Goal: Task Accomplishment & Management: Use online tool/utility

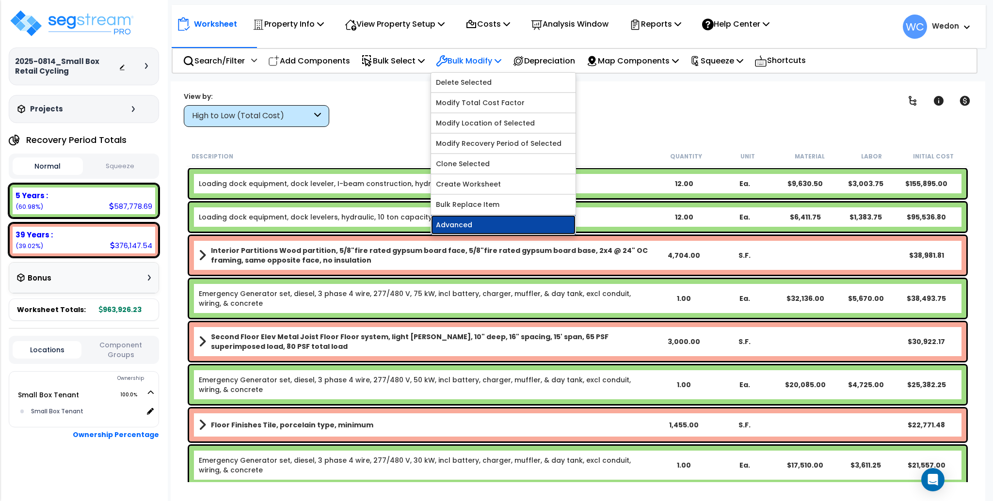
click at [471, 234] on link "Advanced" at bounding box center [503, 224] width 144 height 19
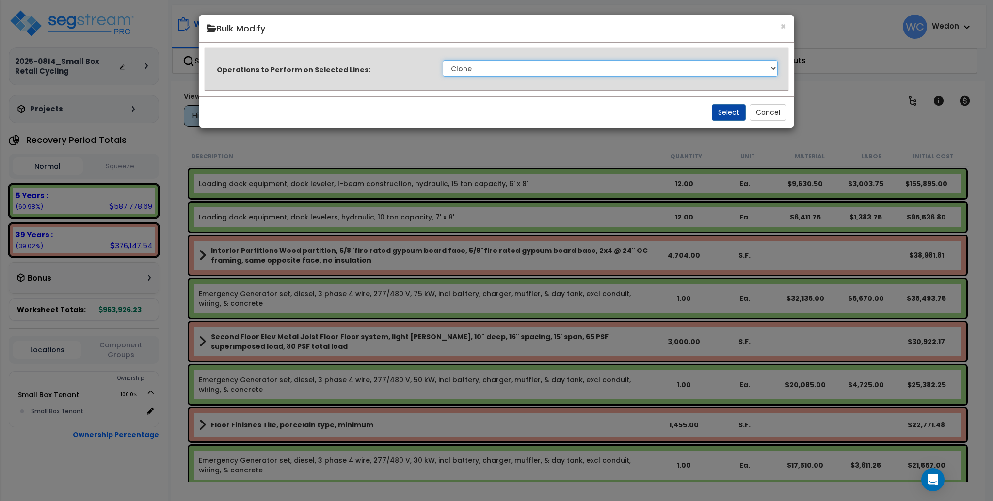
click at [473, 64] on select "Clone Delete Delete Zero Quantities Modify Component Group Modify Cost Sources …" at bounding box center [609, 68] width 335 height 16
click at [512, 70] on select "Clone Delete Delete Zero Quantities Modify Component Group Modify Cost Sources …" at bounding box center [609, 68] width 335 height 16
select select "modifyRecoveryPeriod"
click at [442, 60] on select "Clone Delete Delete Zero Quantities Modify Component Group Modify Cost Sources …" at bounding box center [609, 68] width 335 height 16
click at [507, 106] on div "Select Cancel" at bounding box center [496, 112] width 595 height 32
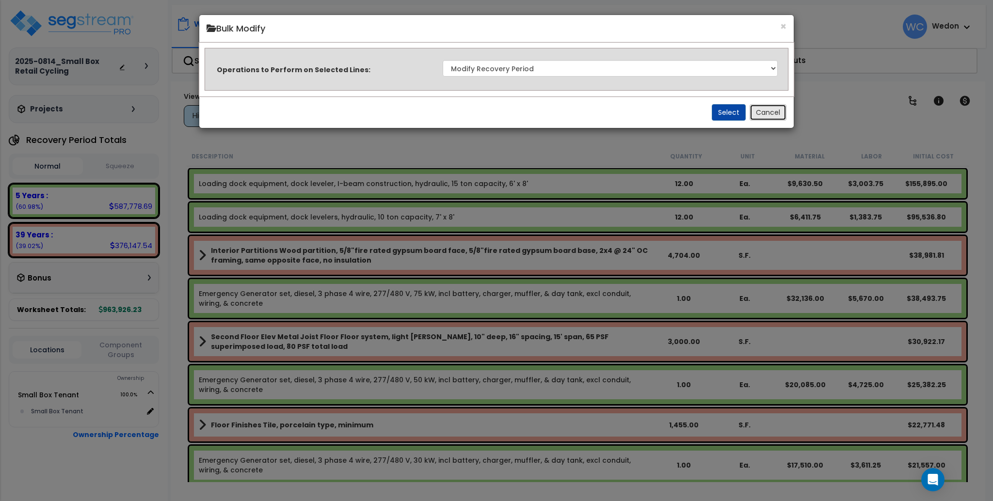
click at [757, 109] on button "Cancel" at bounding box center [767, 112] width 37 height 16
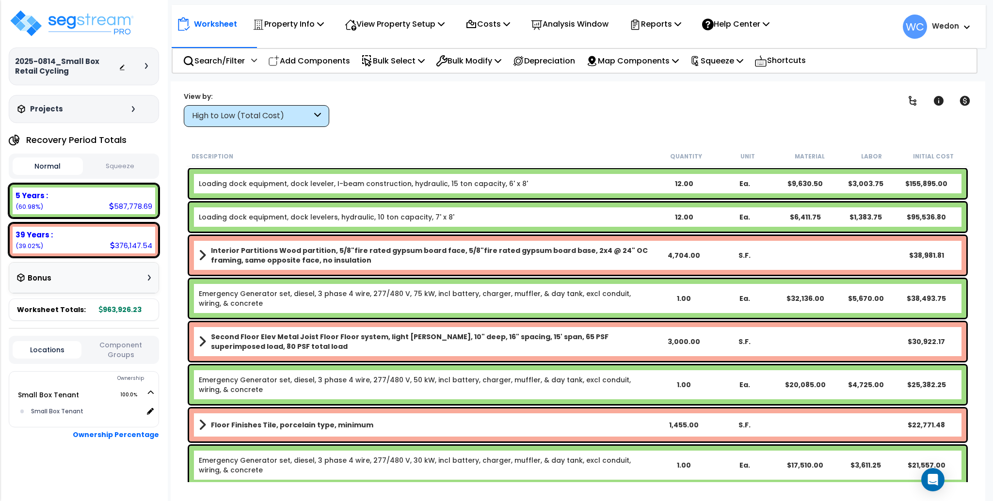
click at [104, 305] on b "963,926.23" at bounding box center [120, 310] width 43 height 10
drag, startPoint x: 569, startPoint y: 105, endPoint x: 580, endPoint y: 103, distance: 10.8
click at [570, 105] on div "Clear Filters" at bounding box center [611, 109] width 540 height 36
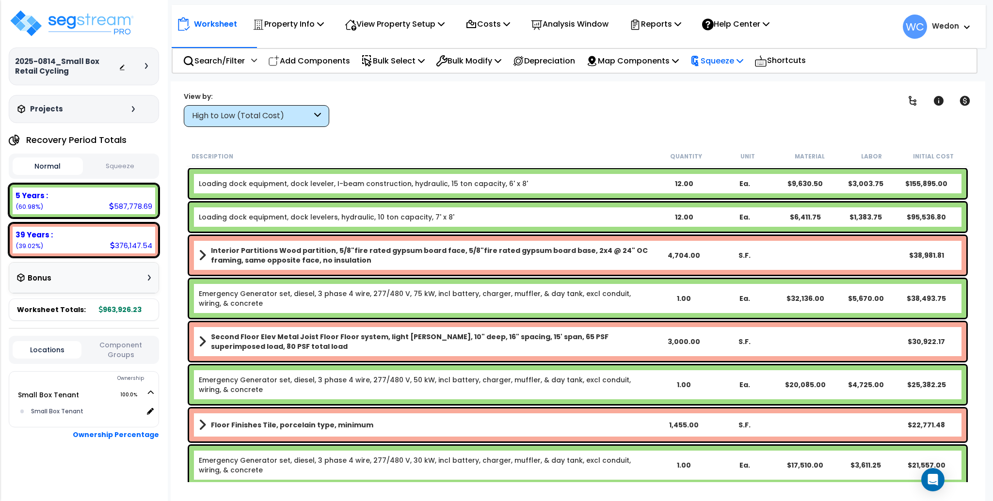
click at [743, 59] on p "Squeeze" at bounding box center [716, 60] width 53 height 13
click at [742, 79] on link "Squeeze" at bounding box center [733, 82] width 96 height 19
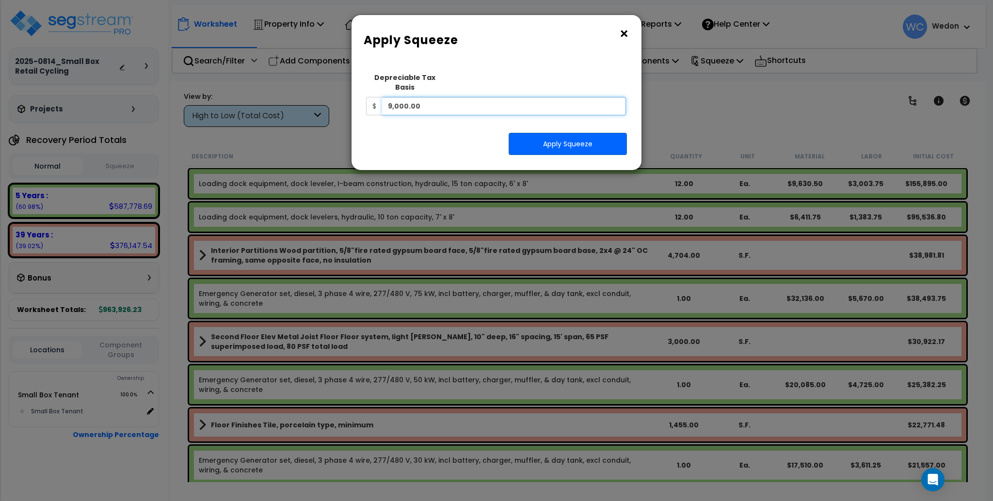
drag, startPoint x: 469, startPoint y: 97, endPoint x: 212, endPoint y: 107, distance: 257.0
click at [212, 107] on div "× Apply Squeeze Squeeze Type Select 1. Squeeze Entire Worksheet 2. Squeeze by T…" at bounding box center [496, 250] width 993 height 501
type input "800,000"
click at [530, 133] on button "Apply Squeeze" at bounding box center [567, 144] width 118 height 22
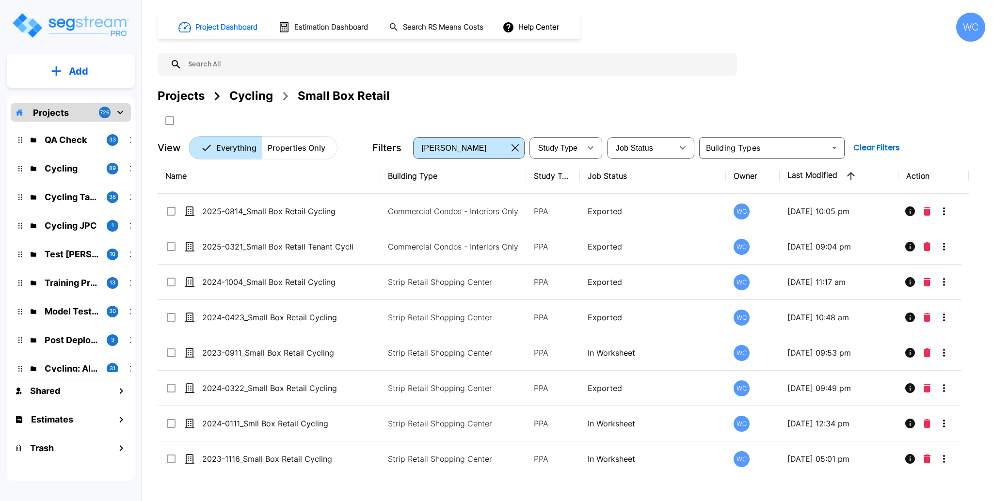
click at [182, 95] on div "Projects" at bounding box center [181, 95] width 47 height 17
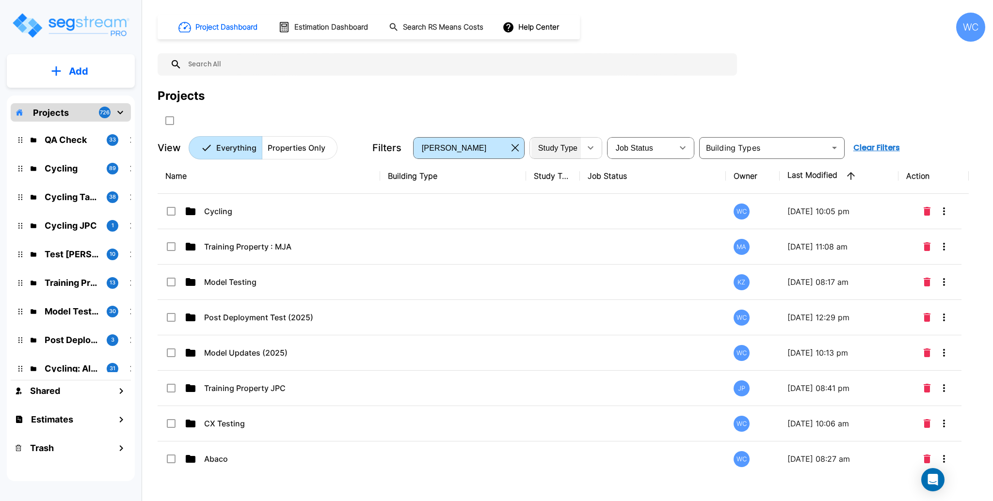
click at [578, 149] on div "Study Type" at bounding box center [555, 147] width 49 height 27
click at [561, 205] on li "NC" at bounding box center [567, 208] width 73 height 17
type input "NEW"
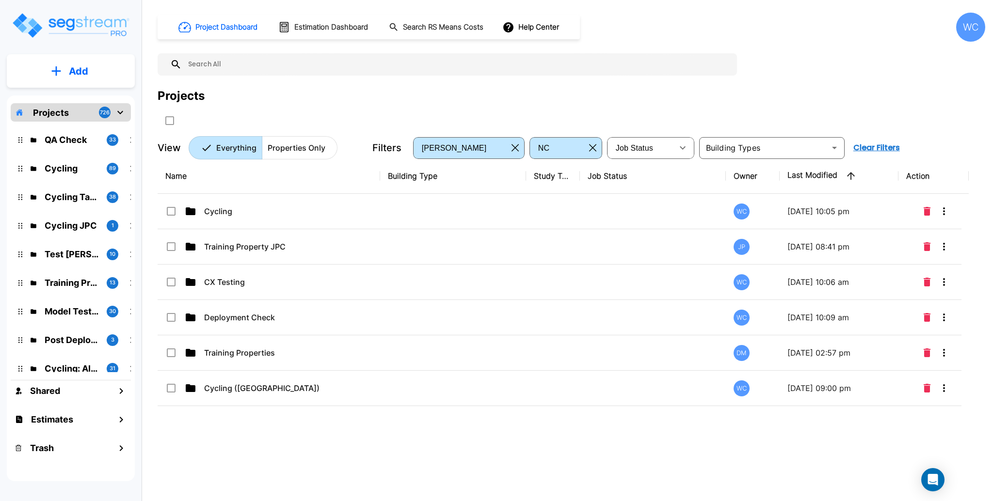
click at [314, 144] on p "Properties Only" at bounding box center [297, 148] width 58 height 12
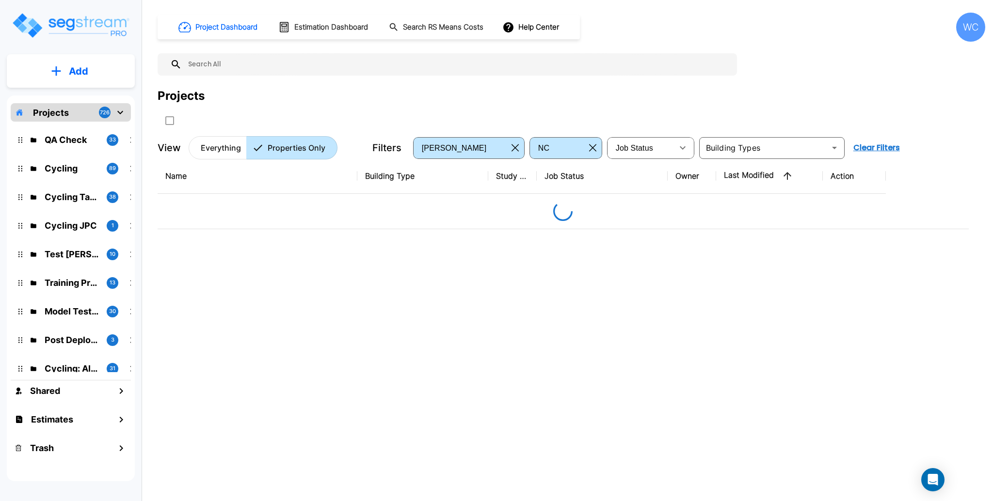
click at [394, 95] on div "Projects" at bounding box center [571, 95] width 827 height 17
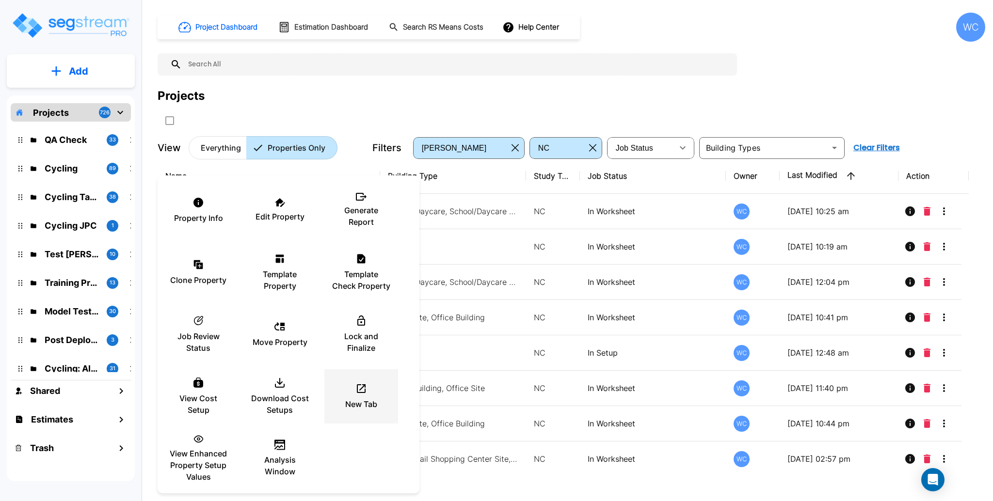
click at [365, 397] on div "New Tab" at bounding box center [361, 396] width 58 height 48
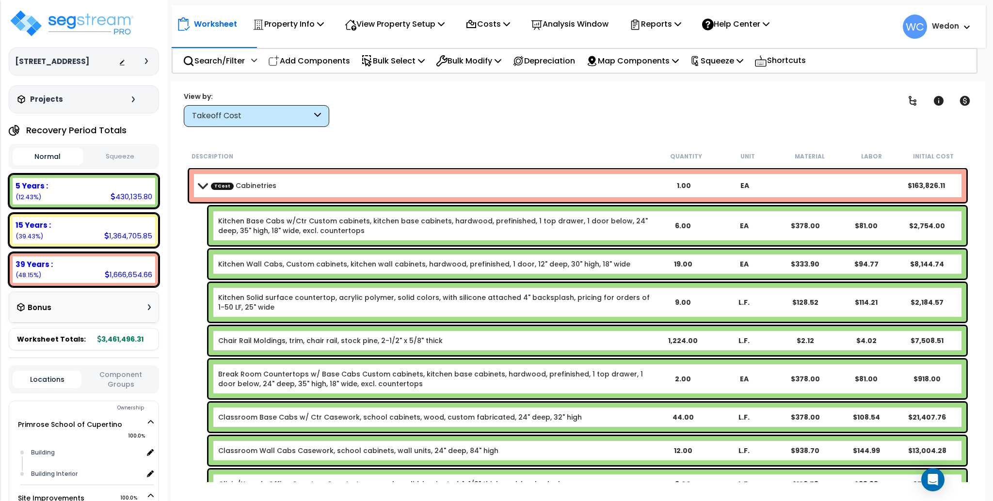
click at [212, 190] on b "TCost Cabinetries" at bounding box center [426, 186] width 455 height 14
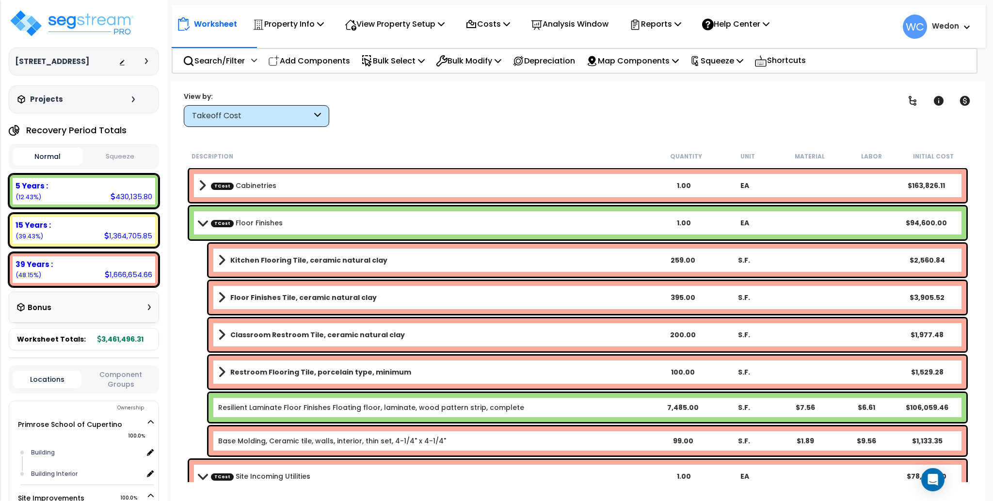
click at [215, 227] on link "TCost Floor Finishes" at bounding box center [247, 223] width 72 height 10
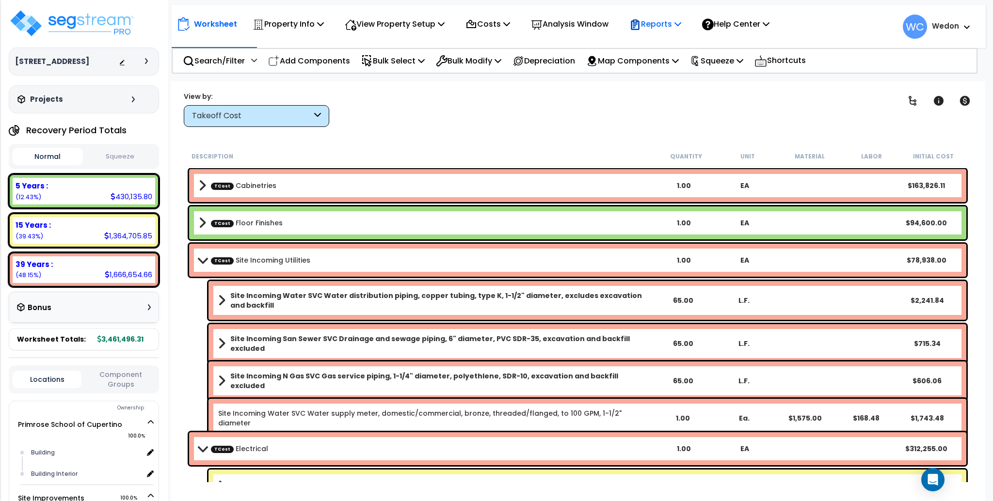
click at [679, 25] on p "Reports" at bounding box center [655, 23] width 52 height 13
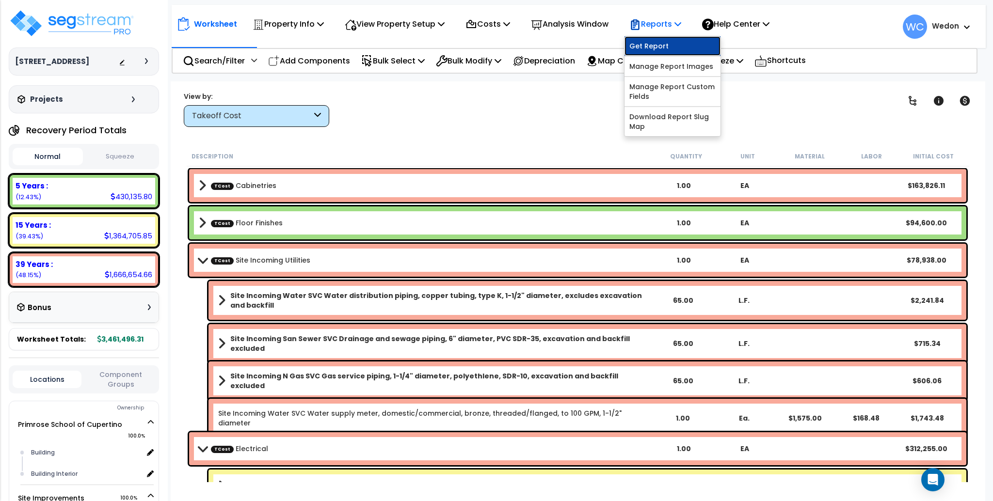
click at [669, 42] on link "Get Report" at bounding box center [672, 45] width 96 height 19
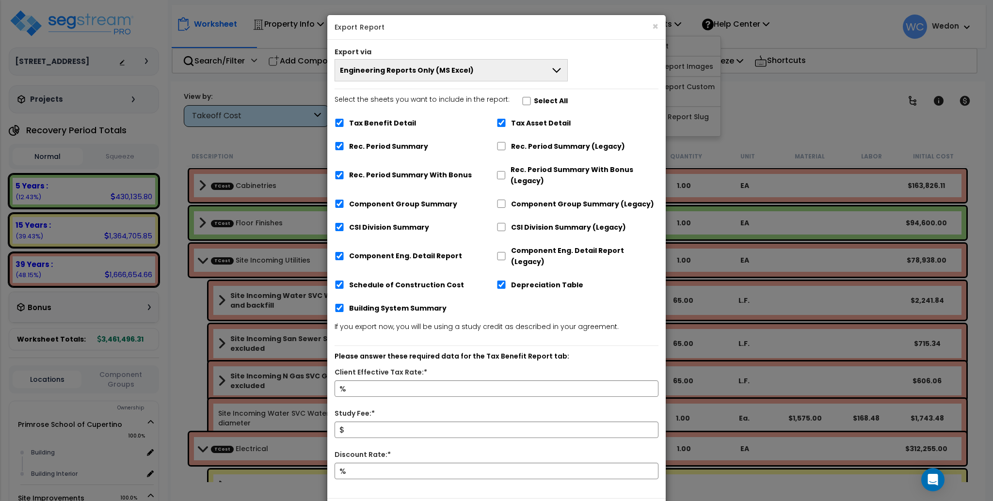
click at [650, 24] on h5 "Export Report" at bounding box center [496, 27] width 324 height 10
click at [656, 23] on button "×" at bounding box center [655, 26] width 6 height 10
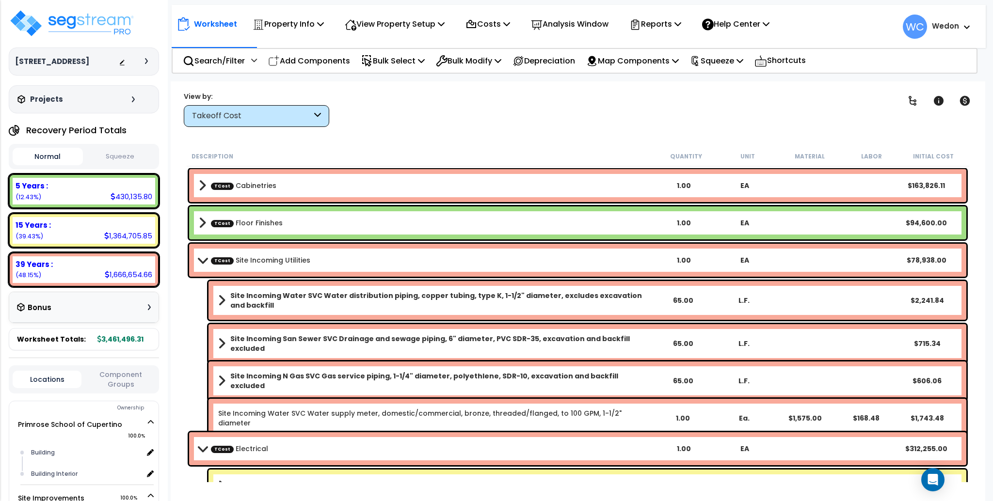
click at [118, 165] on button "Squeeze" at bounding box center [120, 156] width 70 height 17
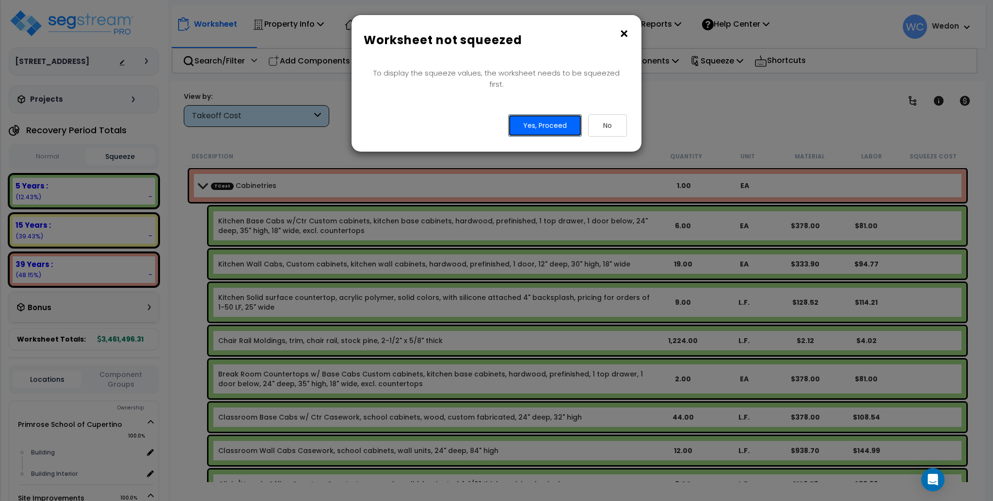
click at [547, 114] on button "Yes, Proceed" at bounding box center [545, 125] width 74 height 22
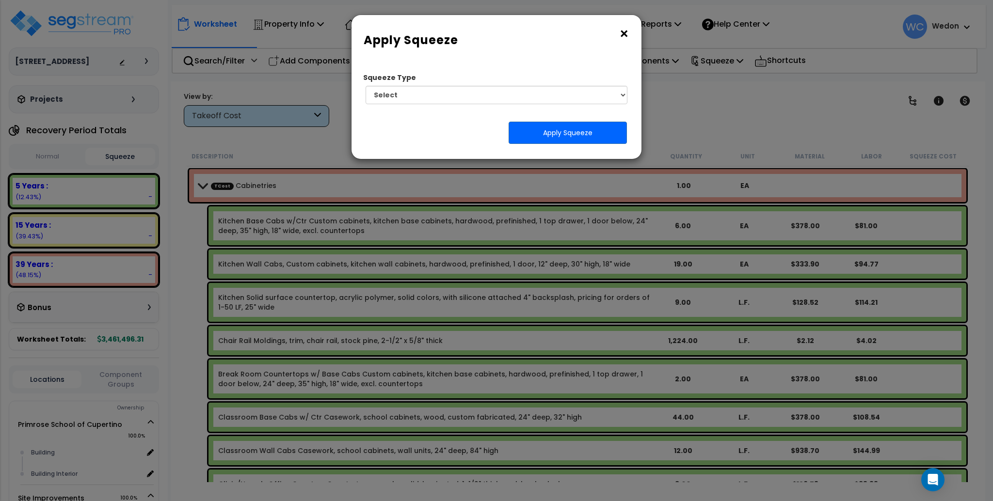
click at [490, 106] on div "Squeeze Type Select 1. Squeeze by Takeoff Cost Total Building Square Footage 0.…" at bounding box center [492, 90] width 267 height 44
click at [484, 96] on select "Select 1. Squeeze by Takeoff Cost" at bounding box center [496, 95] width 262 height 18
select select "squeeze_by_custom_backoff_cost"
click at [365, 86] on select "Select 1. Squeeze by Takeoff Cost" at bounding box center [496, 95] width 262 height 18
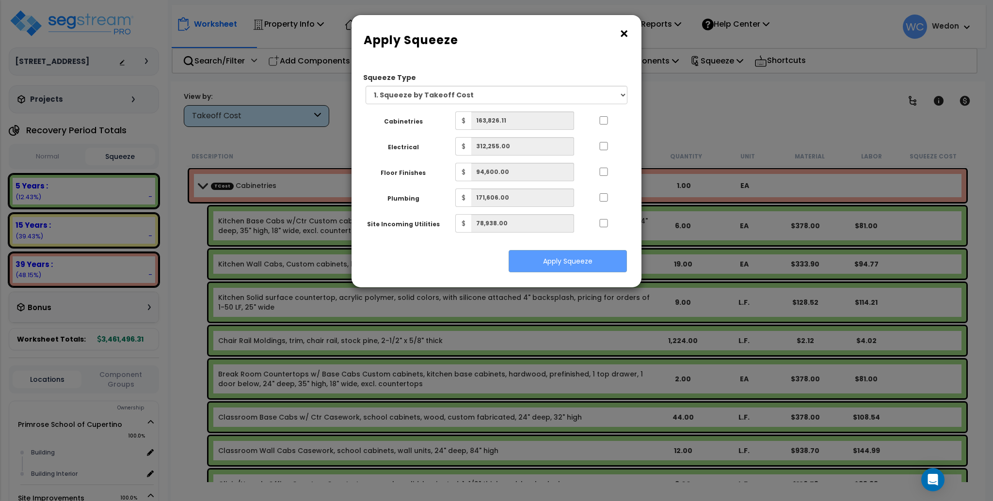
click at [598, 116] on div at bounding box center [603, 119] width 45 height 16
click at [605, 122] on input "..." at bounding box center [604, 120] width 10 height 8
checkbox input "true"
click at [601, 146] on input "..." at bounding box center [604, 146] width 10 height 8
checkbox input "true"
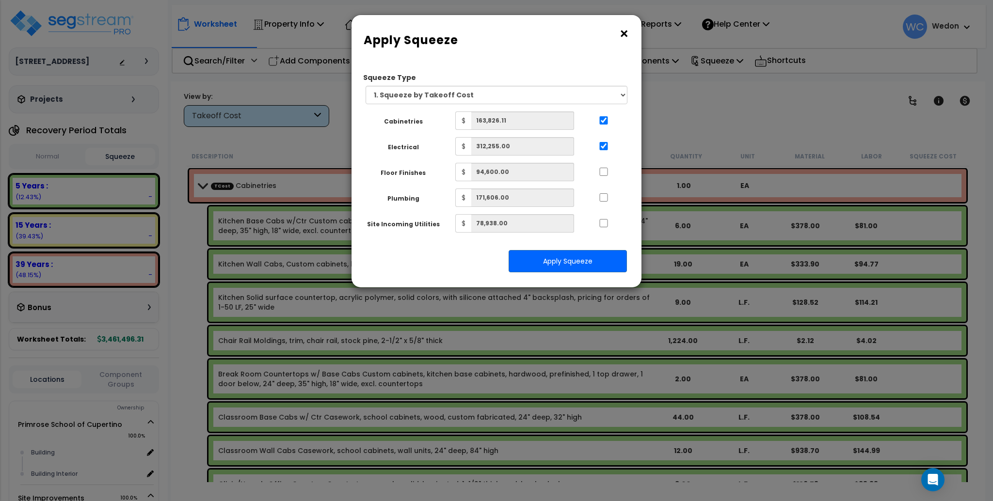
drag, startPoint x: 603, startPoint y: 167, endPoint x: 603, endPoint y: 178, distance: 11.1
click at [603, 170] on div at bounding box center [603, 171] width 45 height 16
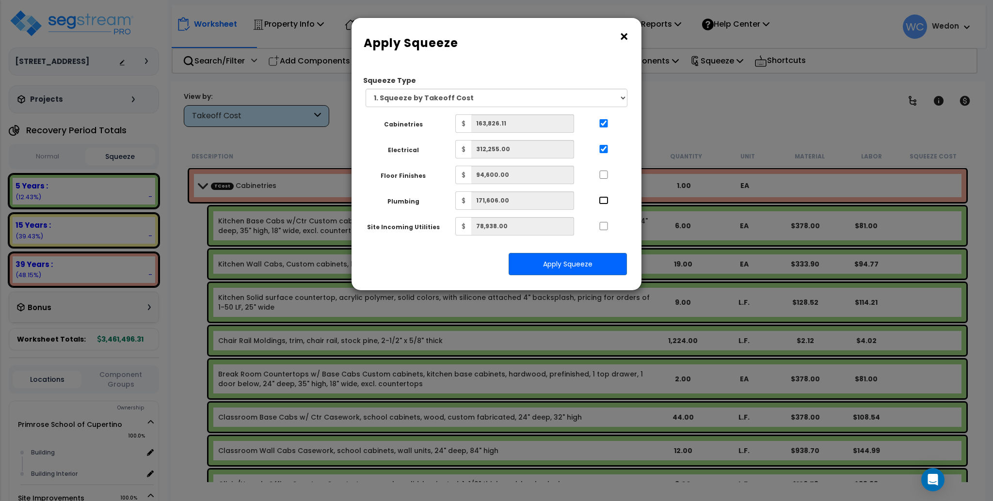
click at [602, 198] on input "..." at bounding box center [604, 200] width 10 height 8
checkbox input "true"
click at [602, 175] on input "..." at bounding box center [604, 175] width 10 height 8
checkbox input "true"
click at [608, 227] on input "..." at bounding box center [604, 226] width 10 height 8
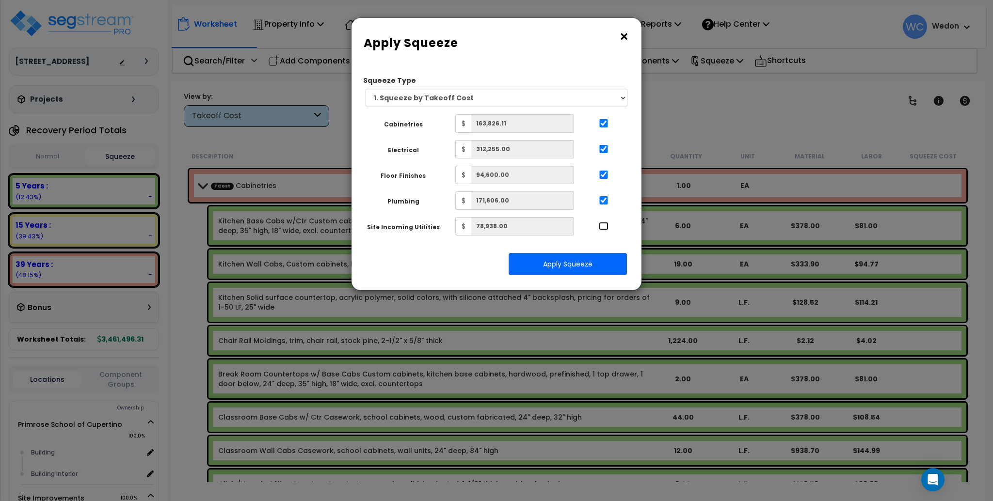
checkbox input "true"
click at [622, 34] on button "×" at bounding box center [623, 37] width 11 height 16
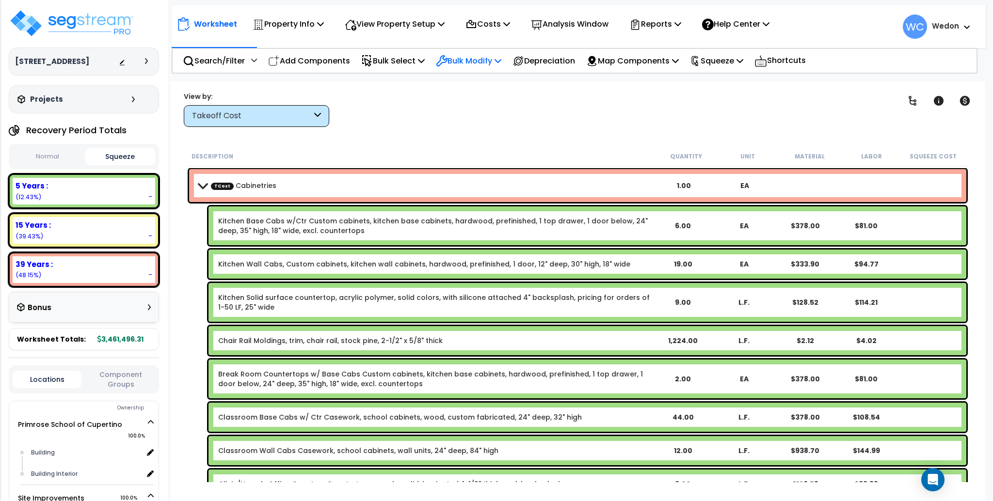
click at [470, 60] on p "Bulk Modify" at bounding box center [468, 60] width 65 height 13
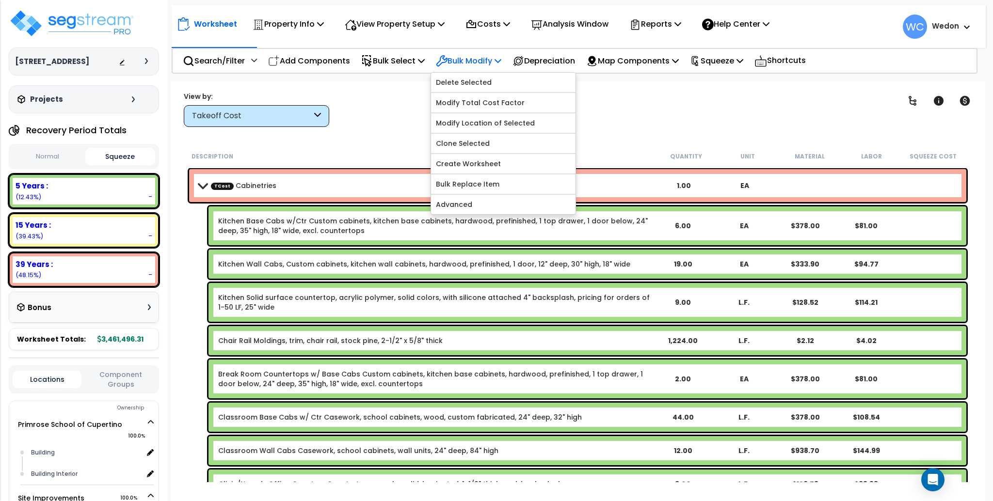
click at [486, 59] on p "Bulk Modify" at bounding box center [468, 60] width 65 height 13
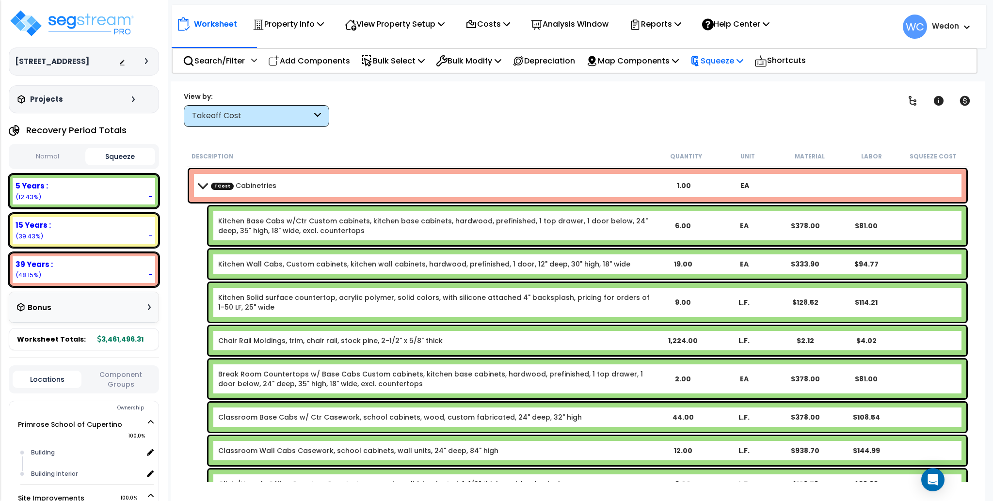
click at [743, 62] on p "Squeeze" at bounding box center [716, 60] width 53 height 13
click at [736, 83] on link "Squeeze" at bounding box center [733, 82] width 96 height 19
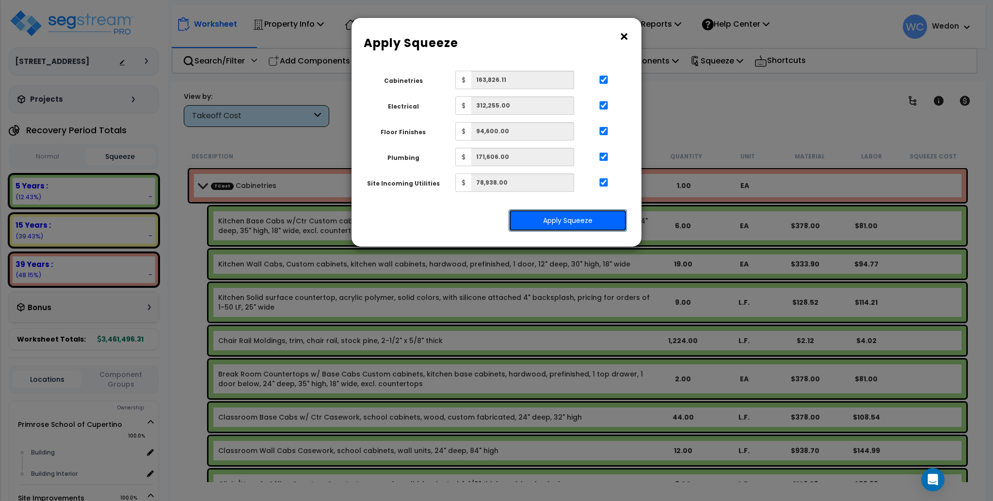
click at [559, 215] on button "Apply Squeeze" at bounding box center [567, 220] width 118 height 22
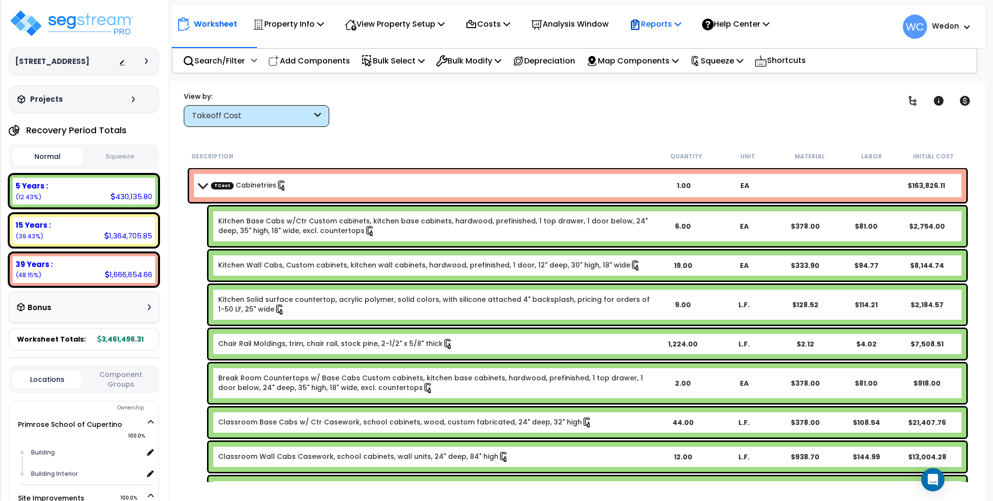
click at [671, 22] on p "Reports" at bounding box center [655, 23] width 52 height 13
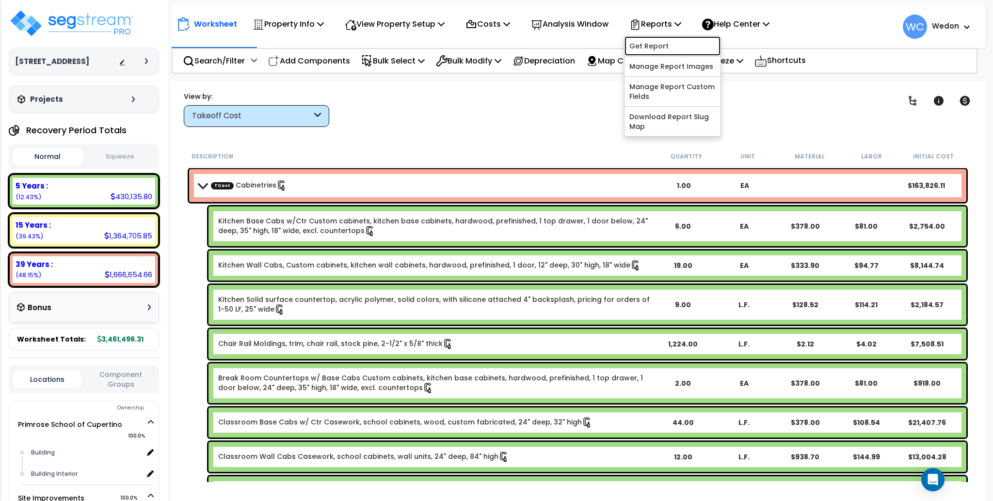
click at [668, 38] on link "Get Report" at bounding box center [672, 45] width 96 height 19
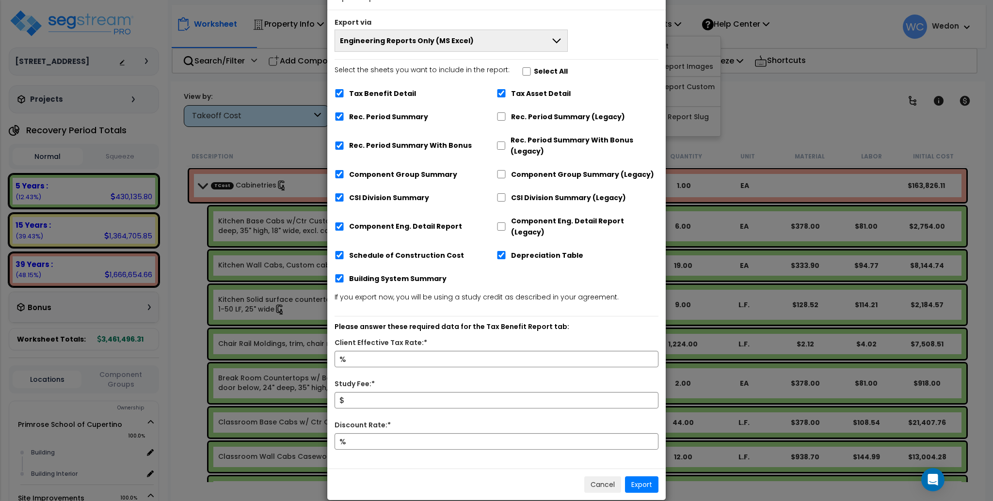
scroll to position [32, 0]
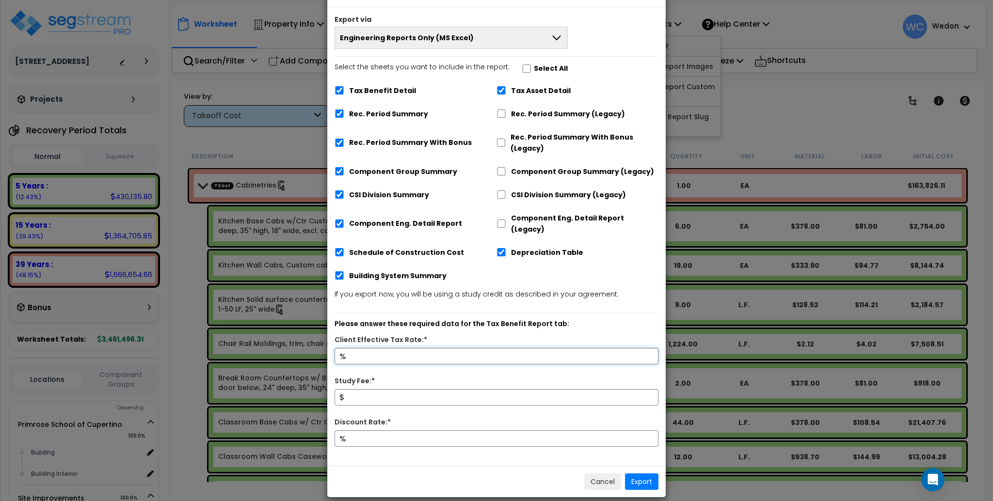
click at [506, 348] on input "Client Effective Tax Rate:*" at bounding box center [496, 356] width 324 height 16
click at [341, 89] on input "Tax Benefit Detail" at bounding box center [339, 90] width 10 height 8
checkbox input "false"
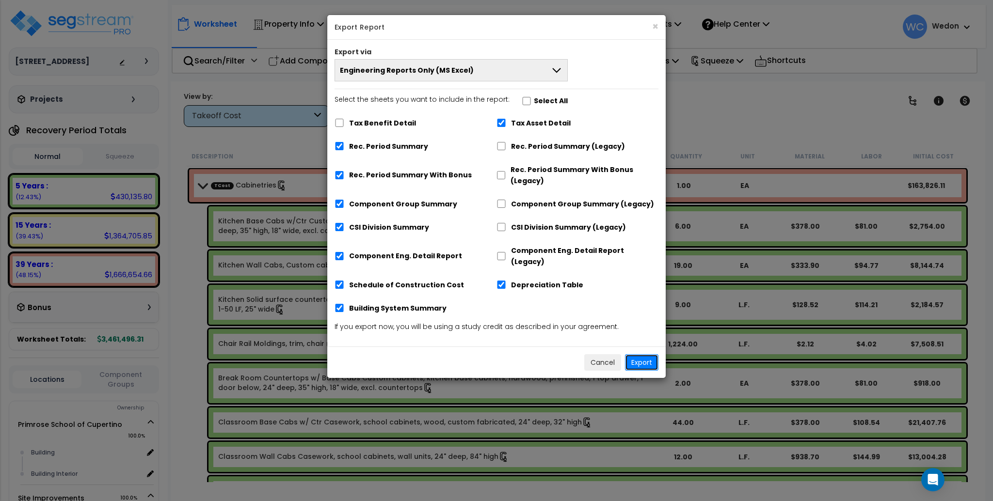
click at [640, 354] on button "Export" at bounding box center [641, 362] width 33 height 16
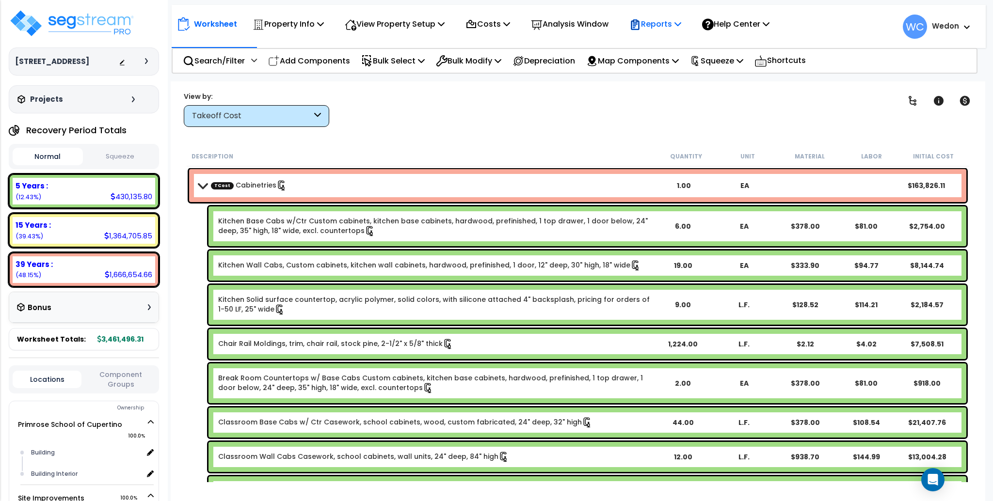
click at [679, 24] on p "Reports" at bounding box center [655, 23] width 52 height 13
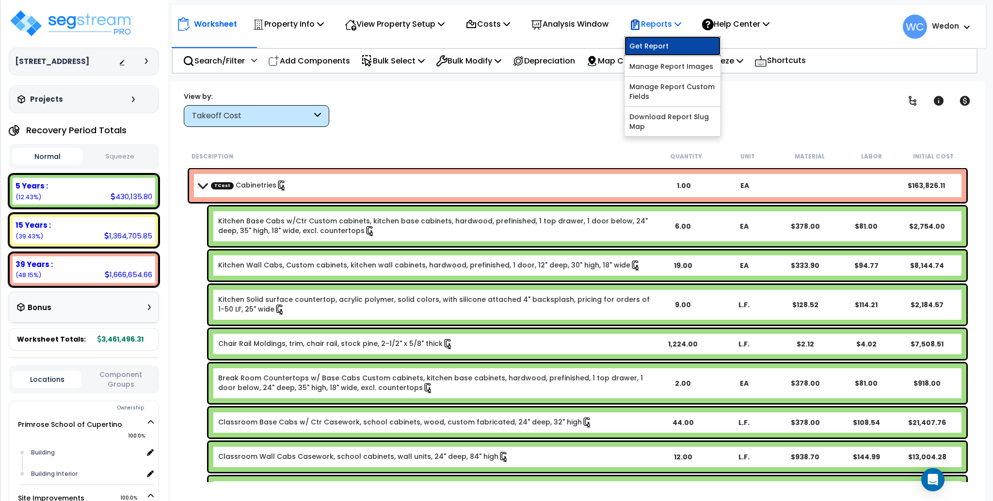
click at [676, 38] on link "Get Report" at bounding box center [672, 45] width 96 height 19
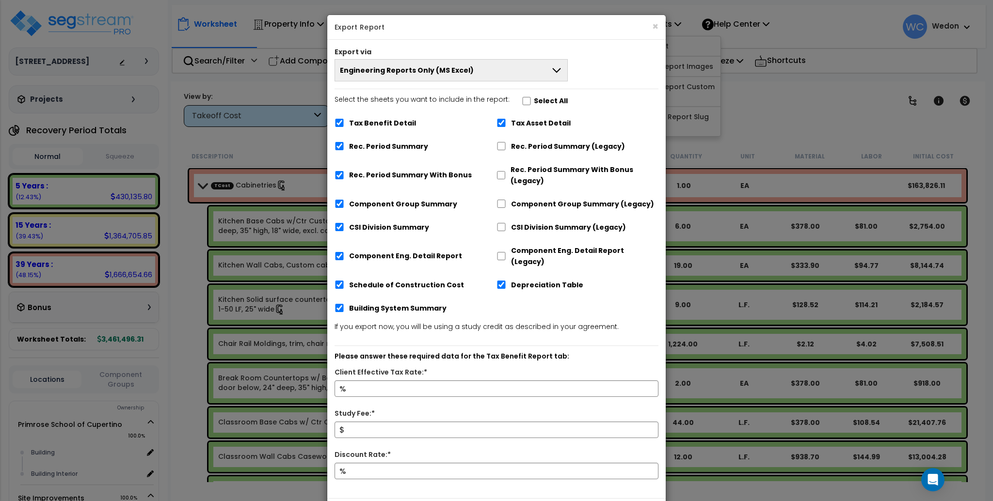
click at [499, 79] on button "Engineering Reports Only (MS Excel)" at bounding box center [450, 70] width 233 height 22
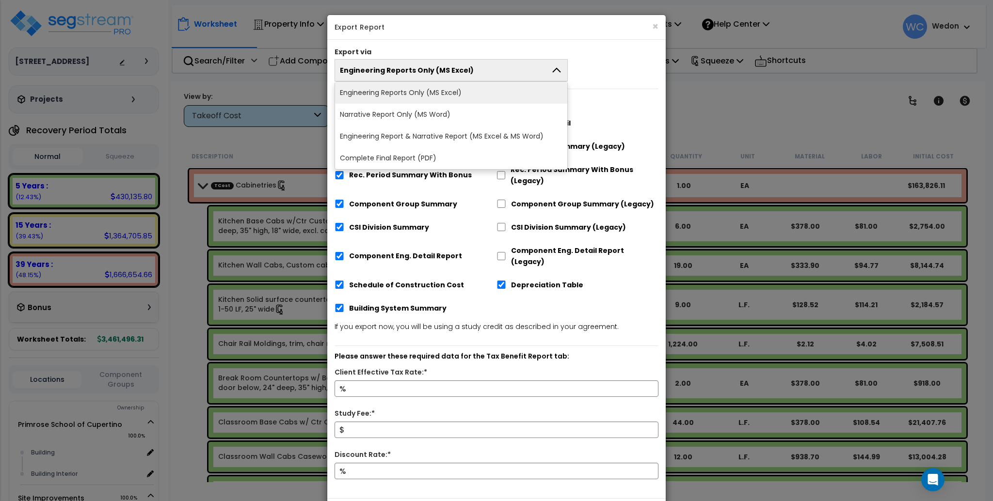
click at [423, 155] on li "Complete Final Report (PDF)" at bounding box center [451, 158] width 232 height 22
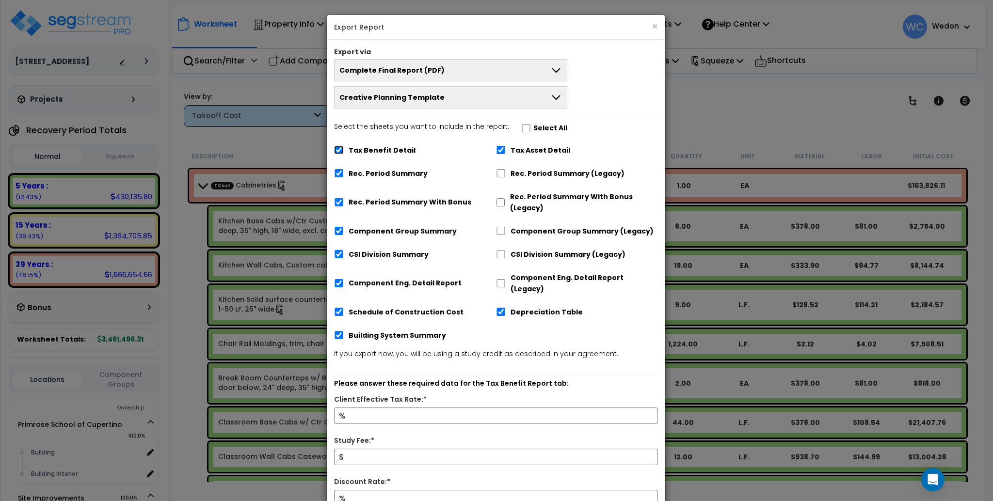
click at [340, 151] on input "Tax Benefit Detail" at bounding box center [339, 150] width 10 height 8
checkbox input "false"
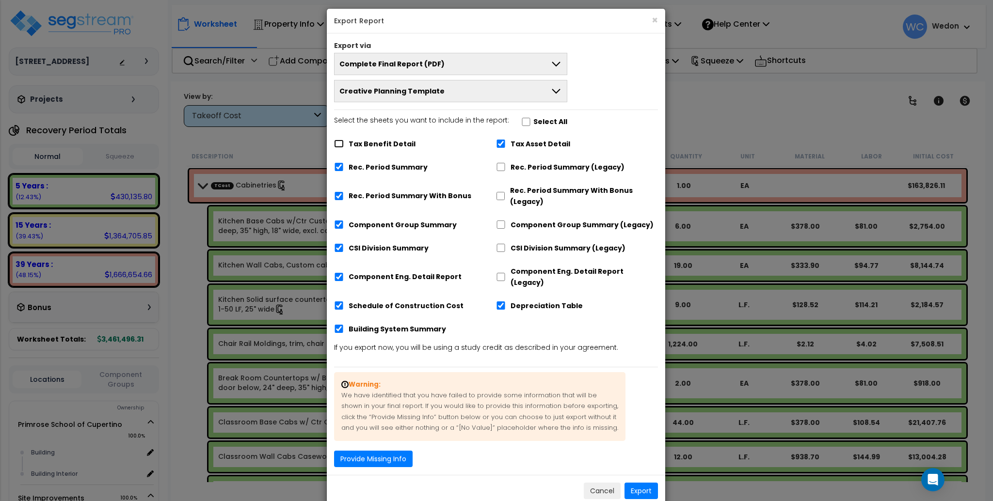
scroll to position [16, 0]
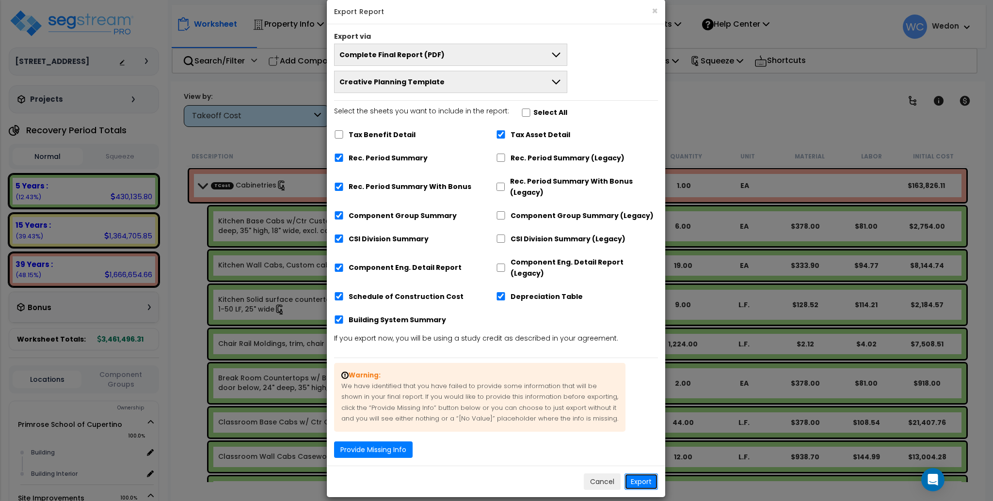
click at [641, 473] on button "Export" at bounding box center [640, 481] width 33 height 16
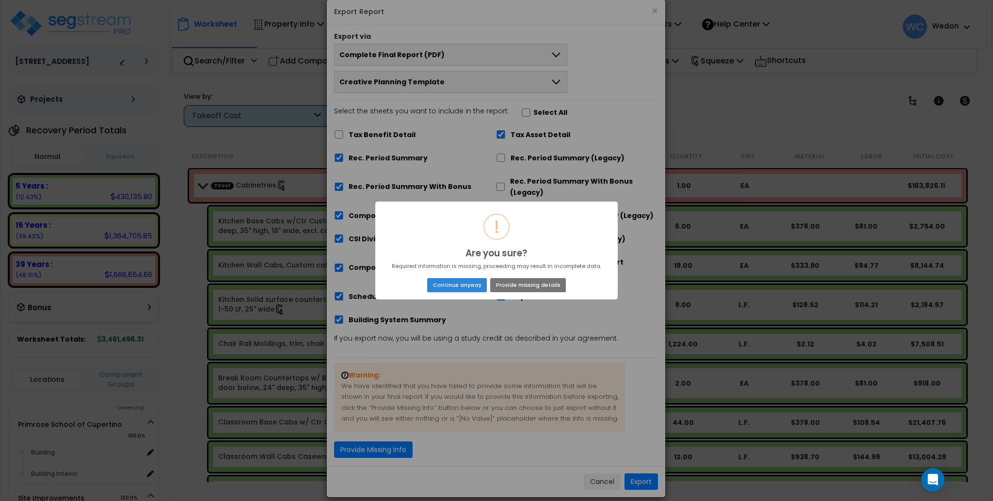
click at [465, 280] on button "Continue anyway" at bounding box center [457, 285] width 60 height 14
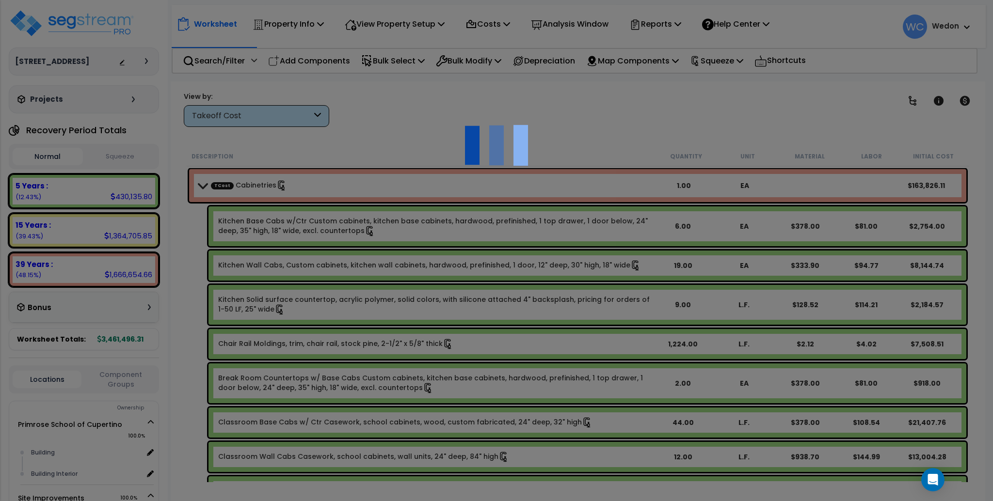
scroll to position [43, 0]
click at [567, 302] on div at bounding box center [496, 250] width 993 height 501
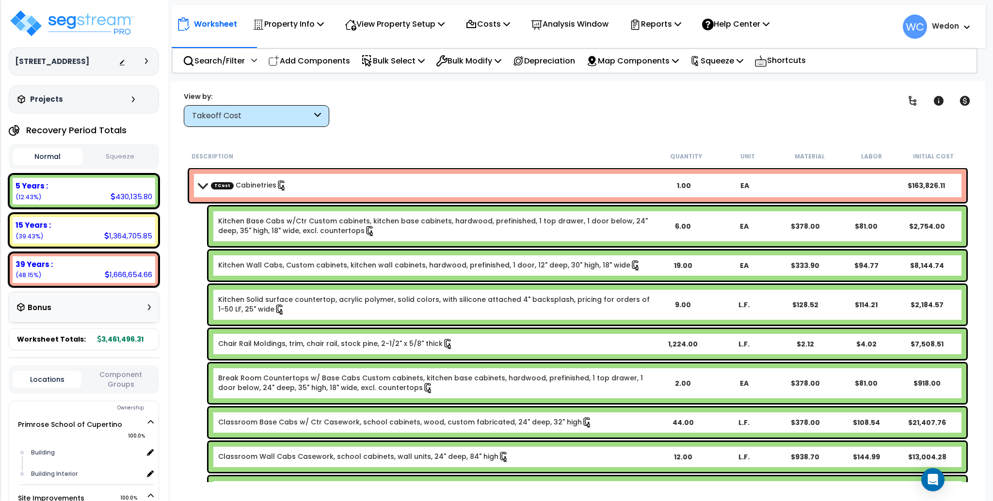
scroll to position [0, 0]
click at [739, 60] on p "Squeeze" at bounding box center [716, 60] width 53 height 13
click at [735, 101] on link "Reset Squeeze" at bounding box center [733, 102] width 96 height 19
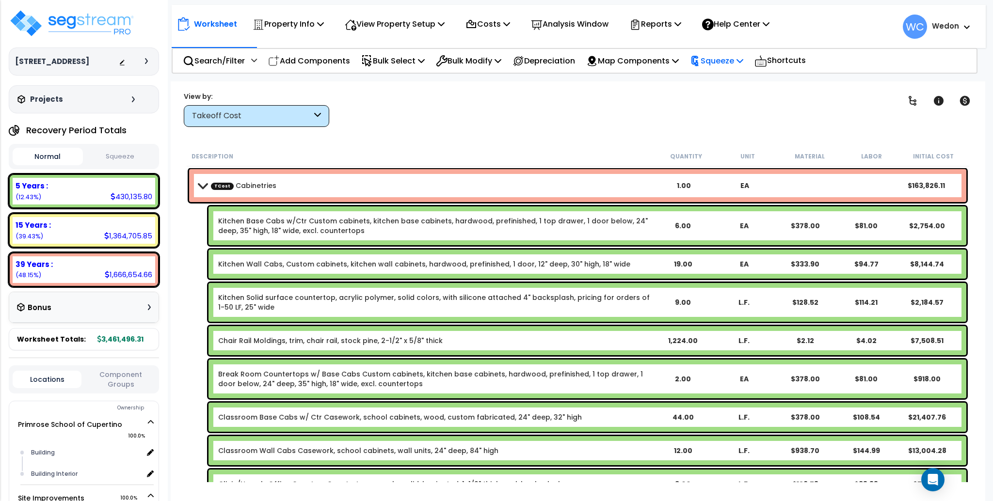
click at [738, 63] on p "Squeeze" at bounding box center [716, 60] width 53 height 13
click at [745, 100] on link "Show Advanced" at bounding box center [733, 102] width 96 height 19
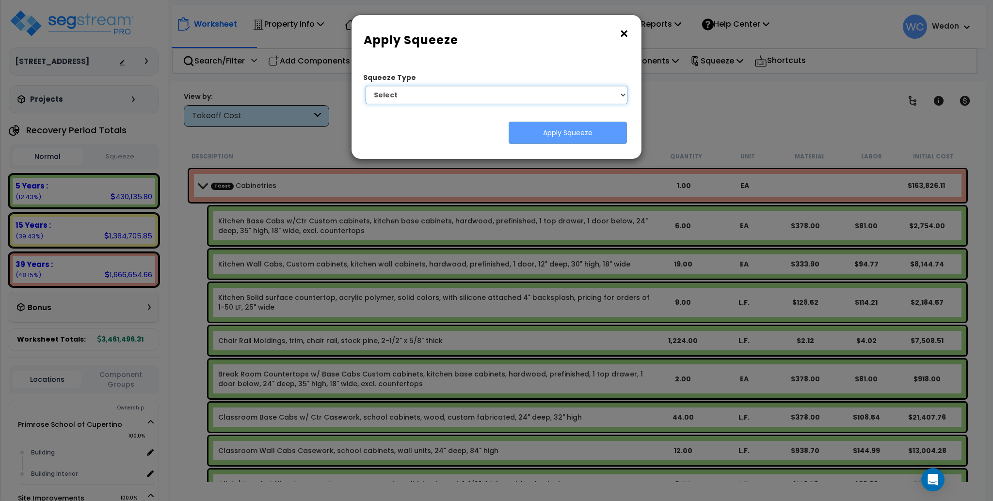
click at [582, 86] on select "Select 1. Squeeze by Takeoff Cost" at bounding box center [496, 95] width 262 height 18
select select "squeeze_by_custom_backoff_cost"
click at [365, 86] on select "Select 1. Squeeze by Takeoff Cost" at bounding box center [496, 95] width 262 height 18
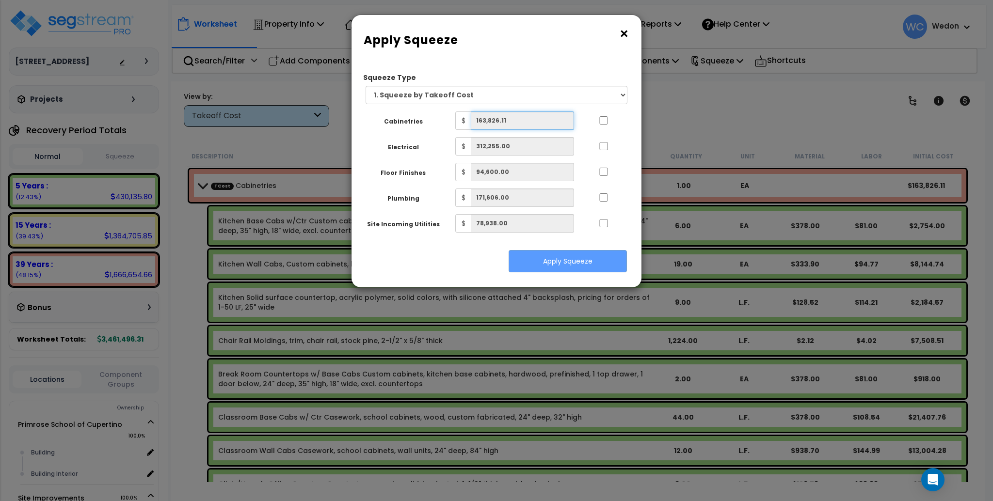
click at [534, 122] on input "163,826.11" at bounding box center [522, 120] width 103 height 18
click at [548, 124] on input "163,826.11" at bounding box center [522, 120] width 103 height 18
click at [548, 123] on input "163,826.11" at bounding box center [522, 120] width 103 height 18
click at [564, 121] on input "163,826.11" at bounding box center [522, 120] width 103 height 18
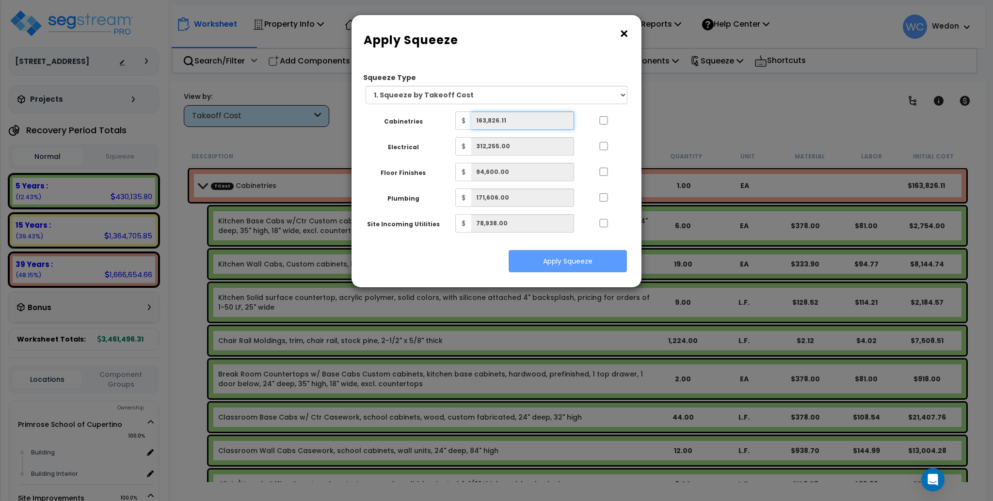
click at [549, 121] on input "163,826.11" at bounding box center [522, 120] width 103 height 18
click at [467, 124] on span "$" at bounding box center [463, 120] width 16 height 18
click at [421, 124] on label "Cabinetries" at bounding box center [403, 121] width 89 height 10
click at [524, 124] on input "163,826.11" at bounding box center [522, 120] width 103 height 18
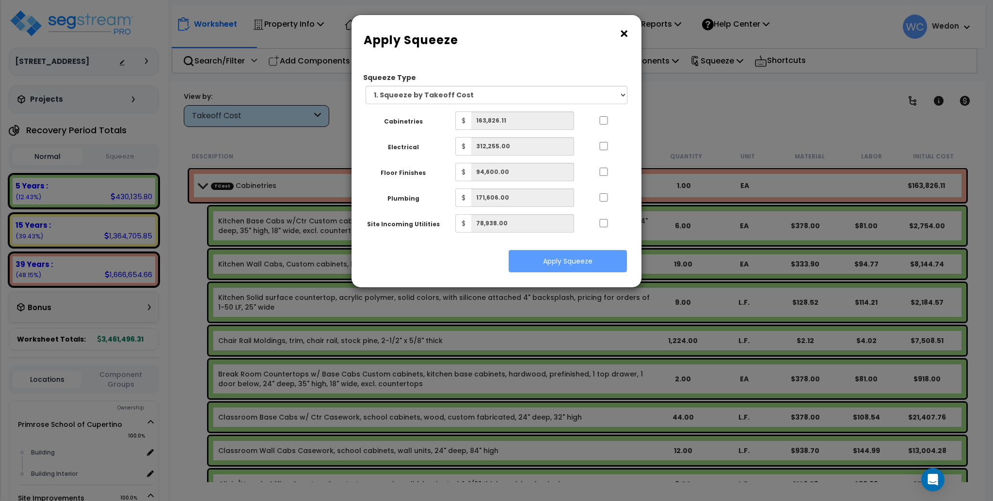
click at [618, 37] on button "×" at bounding box center [623, 34] width 11 height 16
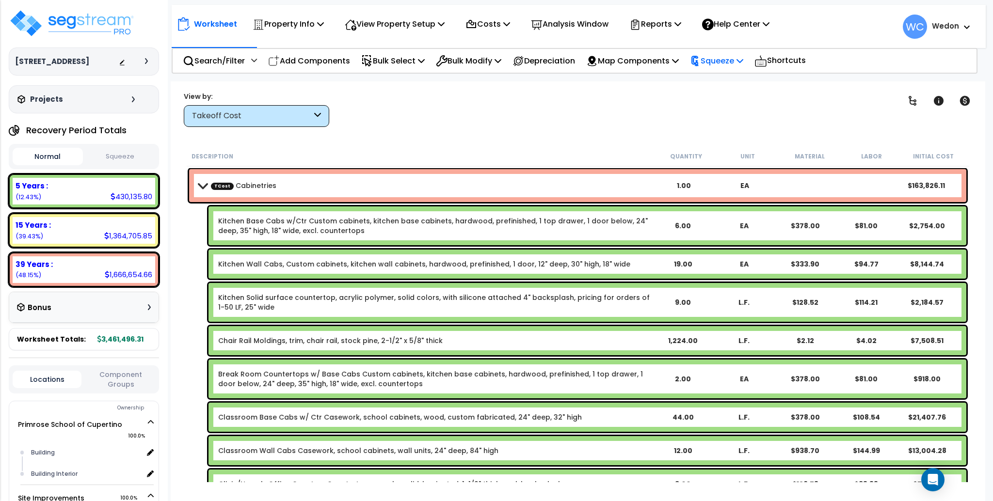
click at [721, 61] on p "Squeeze" at bounding box center [716, 60] width 53 height 13
click at [722, 79] on link "Squeeze" at bounding box center [733, 82] width 96 height 19
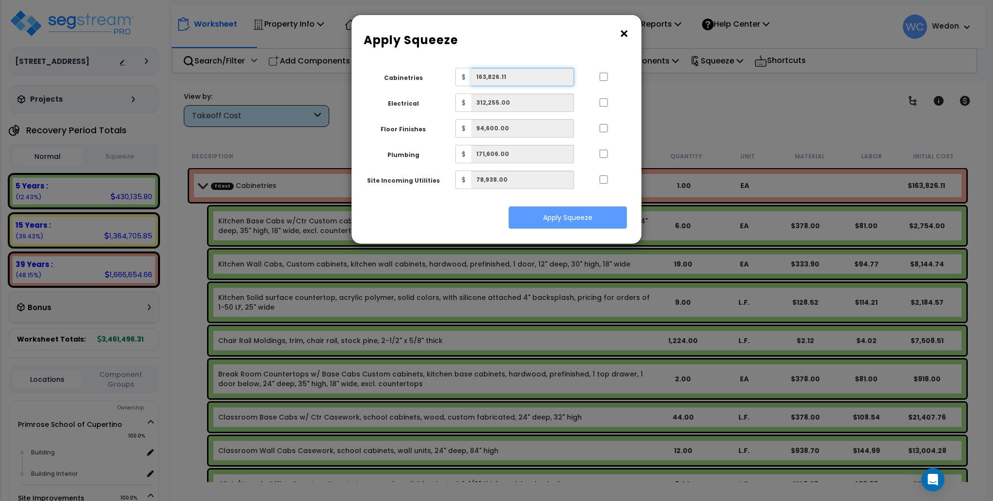
drag, startPoint x: 555, startPoint y: 68, endPoint x: 542, endPoint y: 79, distance: 16.9
click at [552, 71] on input "163,826.11" at bounding box center [522, 77] width 103 height 18
click at [542, 79] on input "163,826.11" at bounding box center [522, 77] width 103 height 18
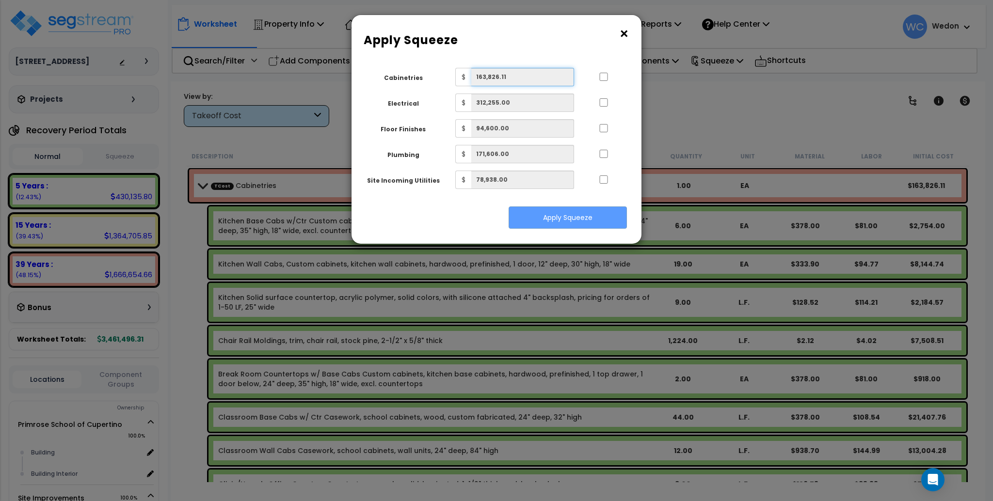
click at [559, 82] on input "163,826.11" at bounding box center [522, 77] width 103 height 18
click at [555, 116] on div "Cabinetries $ 163,826.11 Electrical $ 312,255.00 Floor Finishes $ 94,600.00 Plu…" at bounding box center [492, 128] width 252 height 121
click at [554, 116] on div "Cabinetries $ 163,826.11 Electrical $ 312,255.00 Floor Finishes $ 94,600.00 Plu…" at bounding box center [492, 128] width 252 height 121
click at [552, 113] on div "Cabinetries $ 163,826.11 Electrical $ 312,255.00 Floor Finishes $ 94,600.00 Plu…" at bounding box center [492, 128] width 252 height 121
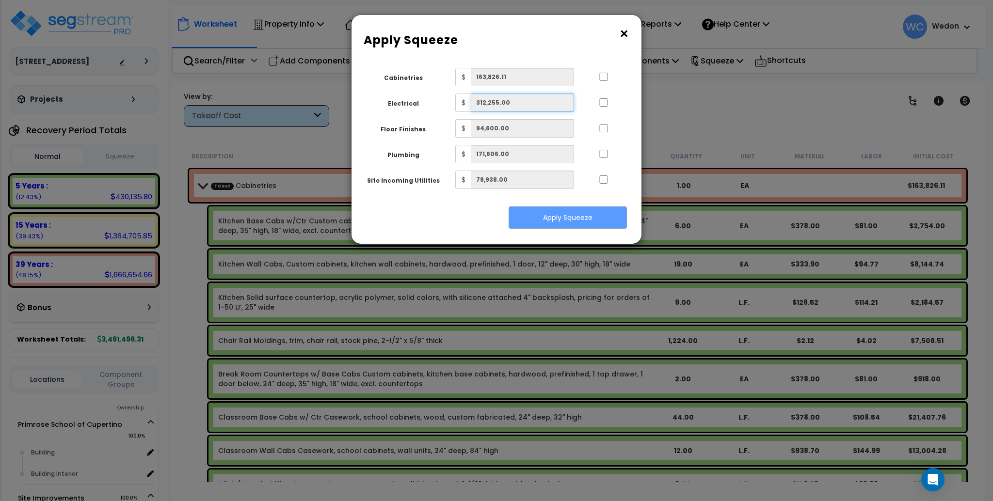
click at [547, 102] on input "312,255.00" at bounding box center [522, 103] width 103 height 18
click at [544, 123] on input "94,600.00" at bounding box center [522, 128] width 103 height 18
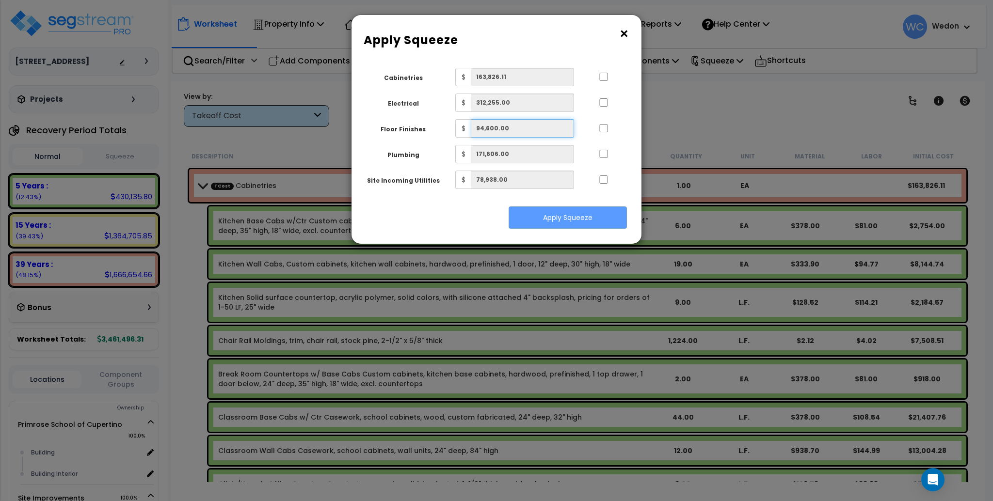
click at [544, 123] on input "94,600.00" at bounding box center [522, 128] width 103 height 18
click at [549, 86] on div "Cabinetries $ 163,826.11 Electrical $ 312,255.00 Floor Finishes $ 94,600.00 Plu…" at bounding box center [492, 128] width 252 height 121
click at [549, 86] on div "$ 163,826.11" at bounding box center [514, 76] width 119 height 18
click at [549, 154] on input "171,606.00" at bounding box center [522, 153] width 103 height 18
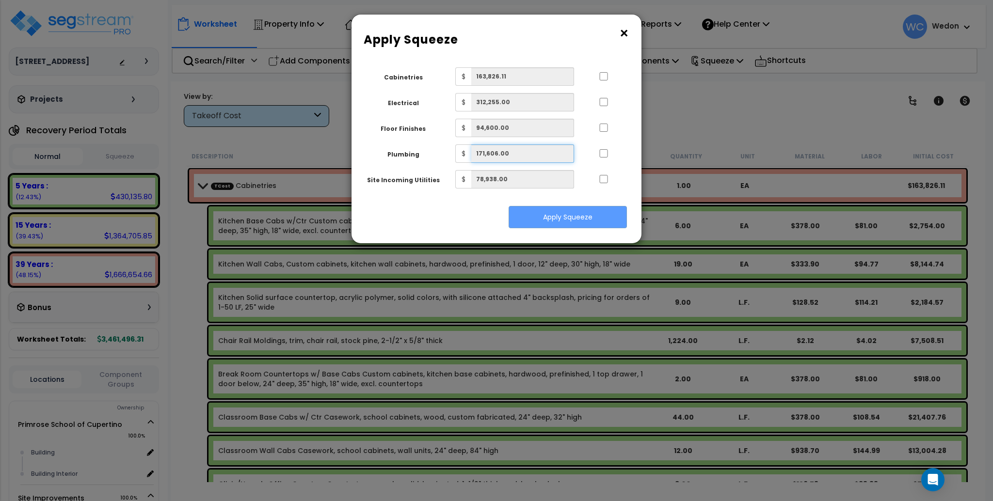
drag, startPoint x: 549, startPoint y: 154, endPoint x: 548, endPoint y: 148, distance: 5.8
click at [548, 154] on input "171,606.00" at bounding box center [522, 153] width 103 height 18
click at [555, 173] on input "78,938.00" at bounding box center [522, 179] width 103 height 18
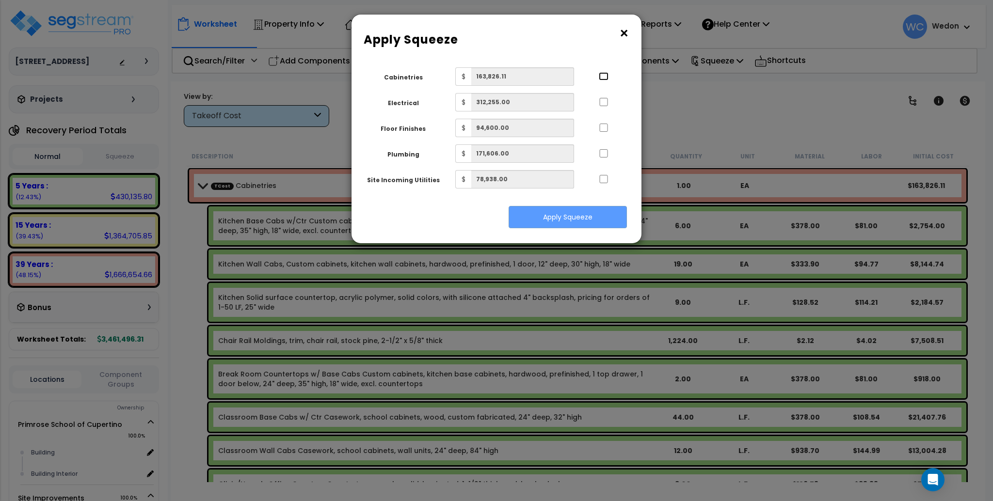
click at [606, 74] on input "..." at bounding box center [604, 76] width 10 height 8
checkbox input "true"
click at [603, 93] on div "Cabinetries $ 163,826.11 Electrical $ 312,255.00 Floor Finishes $ 94,600.00 Plu…" at bounding box center [492, 127] width 252 height 121
click at [599, 115] on div "Cabinetries $ 163,826.11 Electrical $ 312,255.00 Floor Finishes $ 94,600.00 Plu…" at bounding box center [492, 127] width 252 height 121
click at [603, 103] on input "..." at bounding box center [604, 102] width 10 height 8
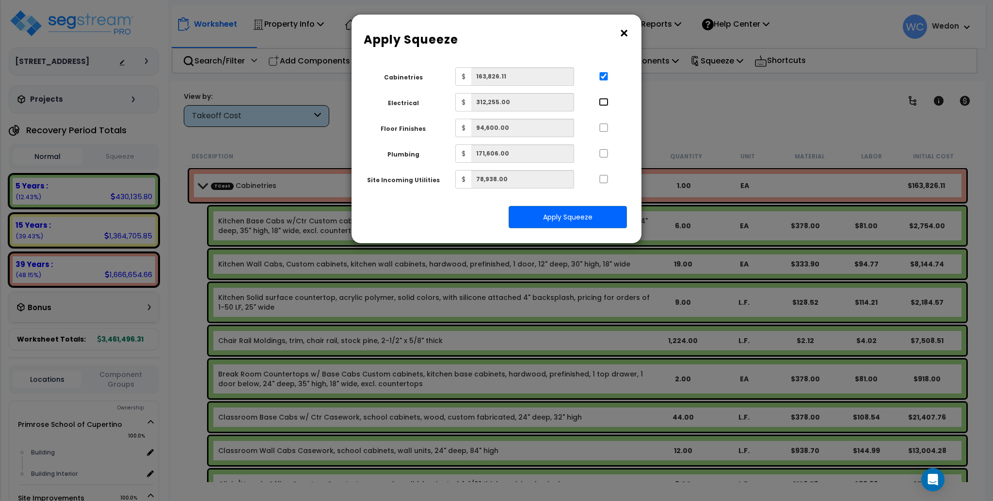
checkbox input "true"
click at [603, 135] on div "Floor Finishes $ 94,600.00" at bounding box center [491, 127] width 267 height 18
click at [607, 126] on input "..." at bounding box center [603, 127] width 10 height 8
checkbox input "true"
click at [605, 153] on input "..." at bounding box center [603, 153] width 10 height 8
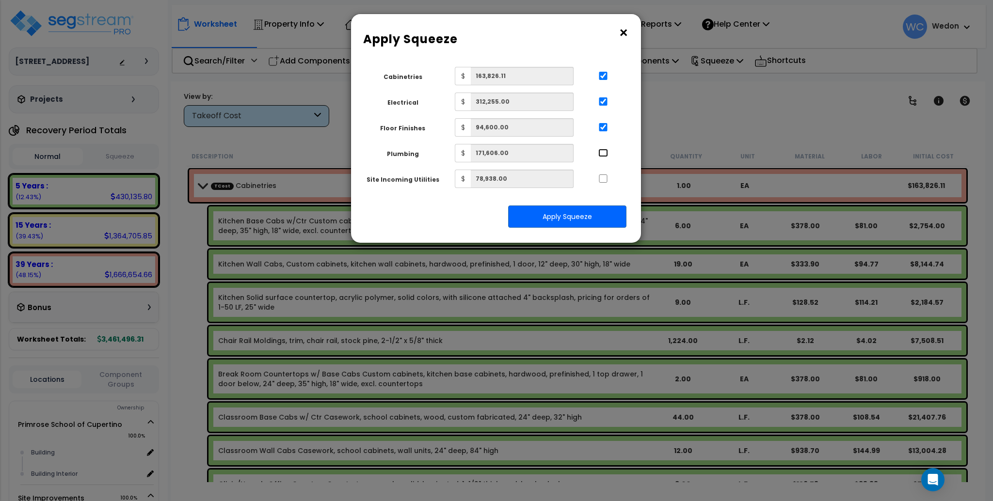
checkbox input "true"
click at [623, 30] on button "×" at bounding box center [623, 33] width 11 height 16
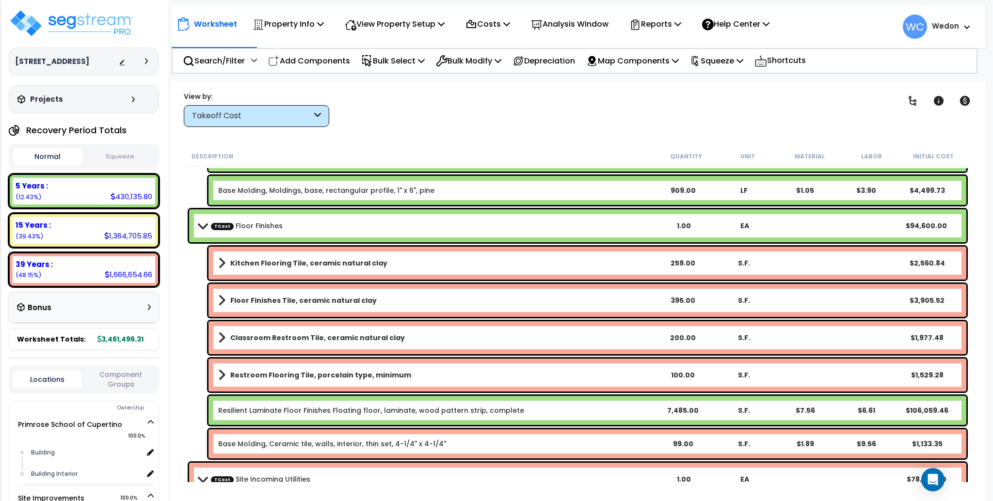
scroll to position [1098, 0]
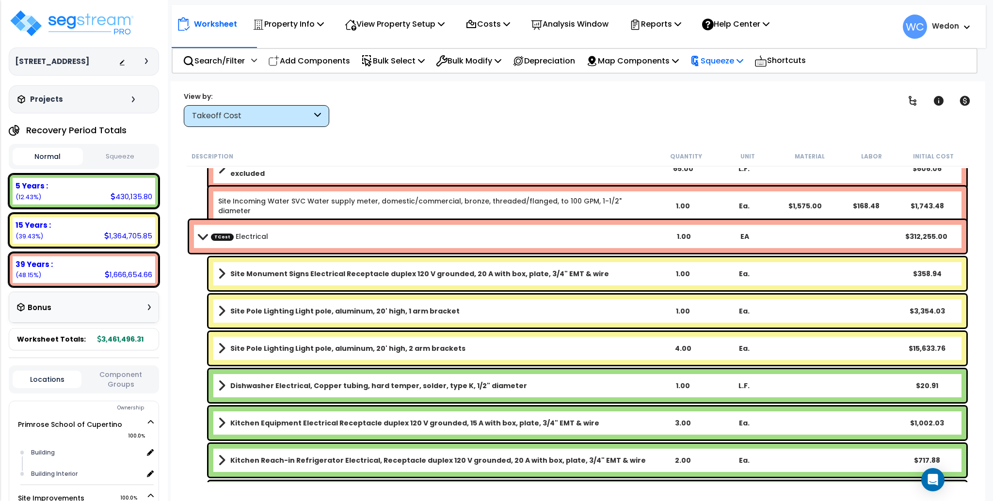
click at [725, 51] on div "Squeeze" at bounding box center [716, 60] width 53 height 23
click at [746, 80] on link "Squeeze" at bounding box center [733, 82] width 96 height 19
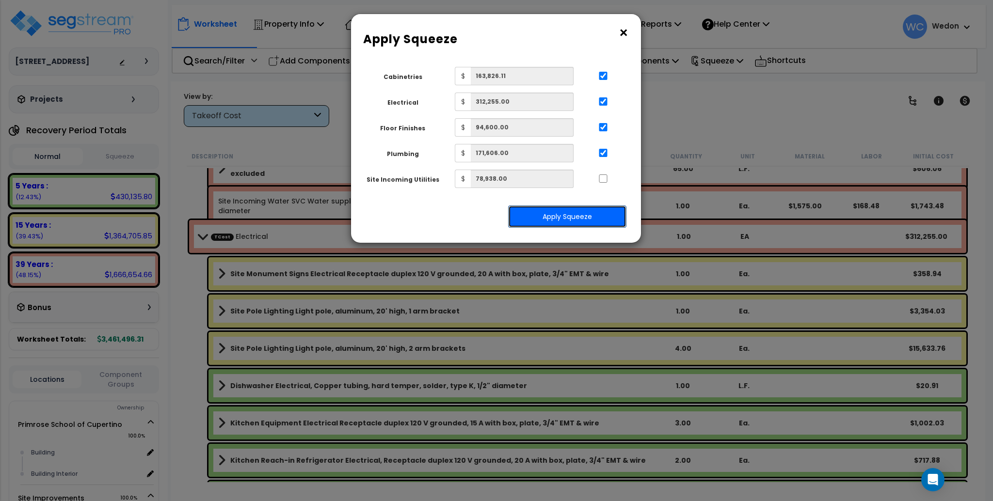
click at [588, 216] on button "Apply Squeeze" at bounding box center [567, 216] width 118 height 22
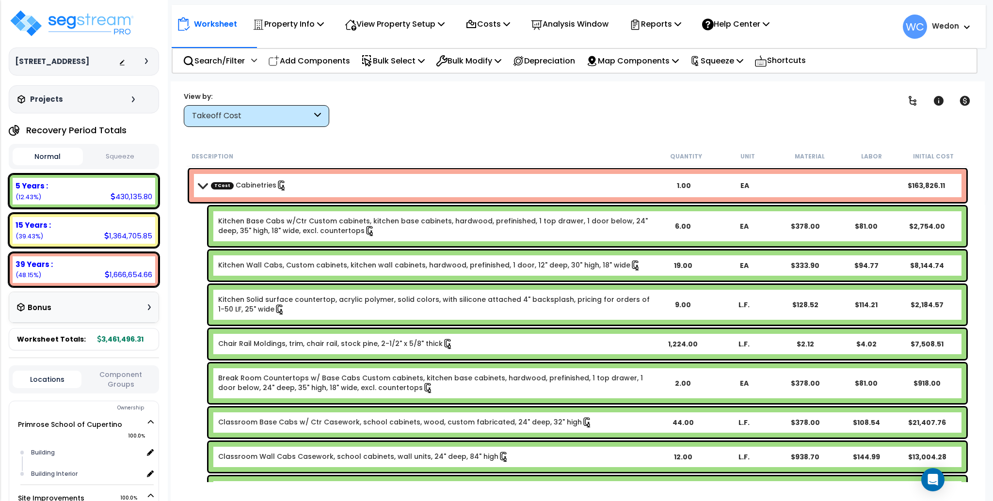
click at [222, 182] on span "TCost" at bounding box center [222, 185] width 23 height 7
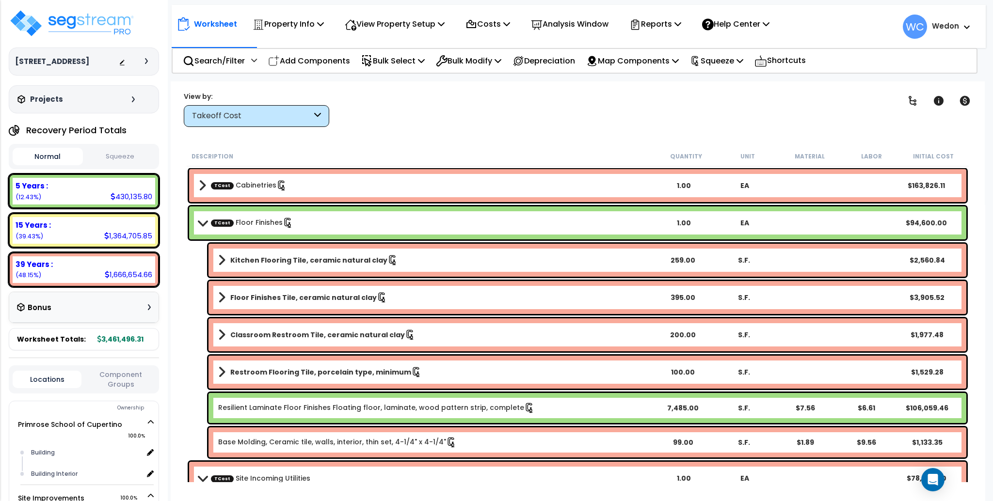
click at [232, 228] on b "TCost Floor Finishes" at bounding box center [426, 223] width 455 height 14
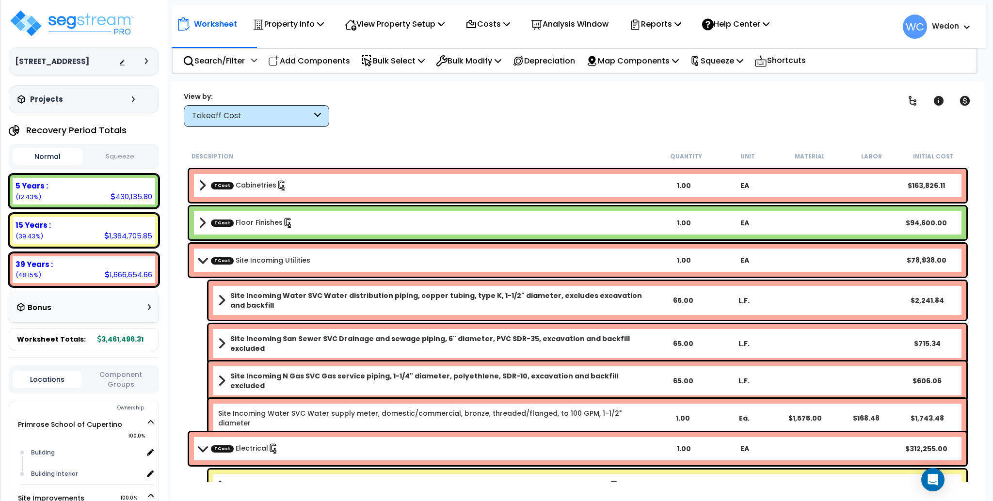
click at [253, 250] on div "TCost Site Incoming Utilities 1.00 EA $78,938.00" at bounding box center [577, 260] width 777 height 33
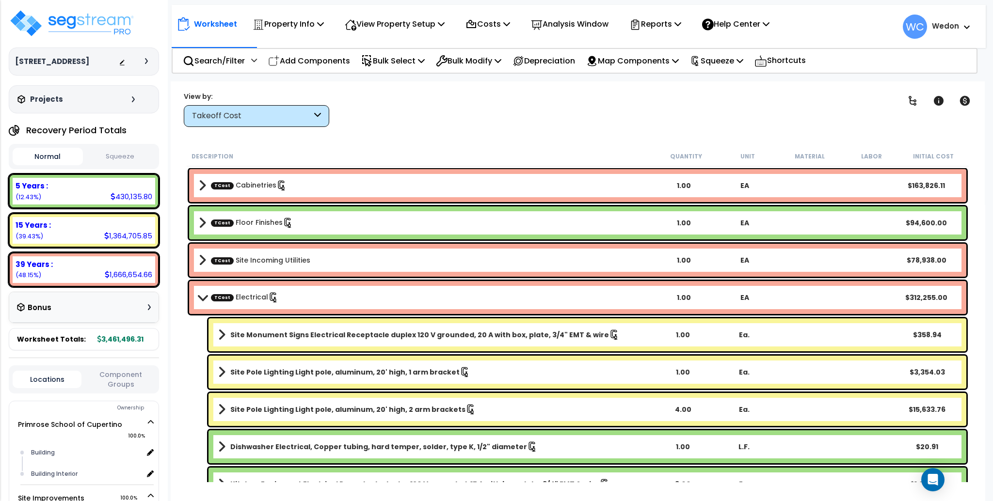
click at [250, 299] on link "TCost Electrical" at bounding box center [245, 297] width 68 height 11
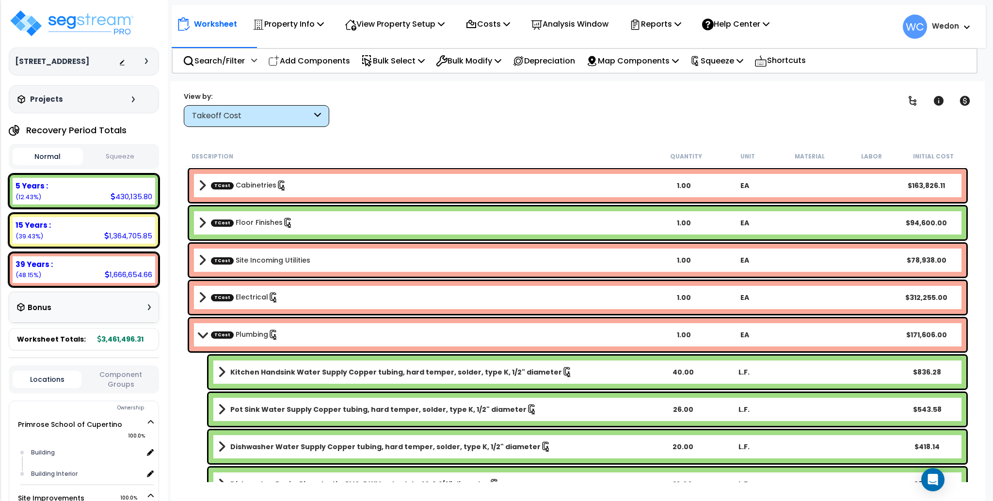
click at [236, 325] on div "TCost Plumbing 1.00 EA $171,606.00" at bounding box center [577, 334] width 777 height 33
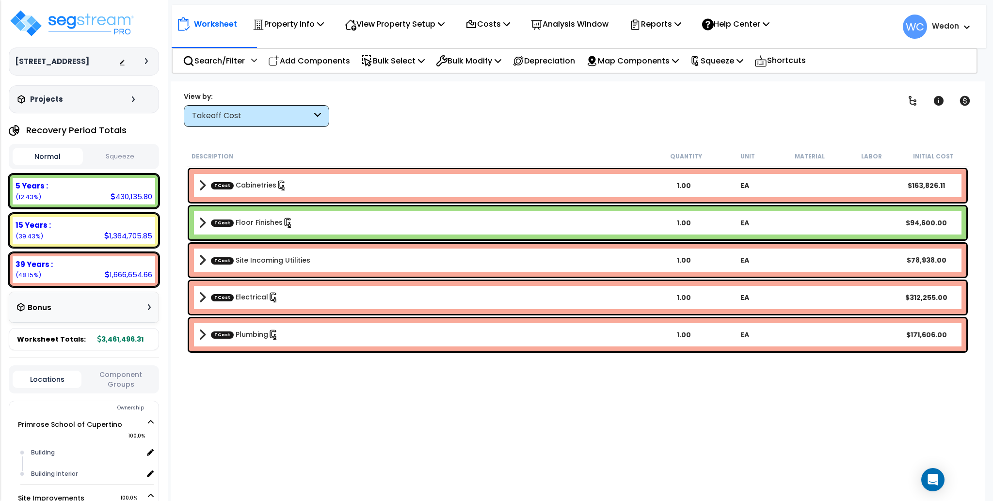
click at [419, 365] on div "Description Quantity Unit Material Labor Initial Cost TCost Cabinetries 1.00 EA…" at bounding box center [577, 314] width 785 height 336
click at [603, 129] on div "Worksheet Property Info Property Setup Add Property Unit Template property Clon…" at bounding box center [578, 331] width 814 height 501
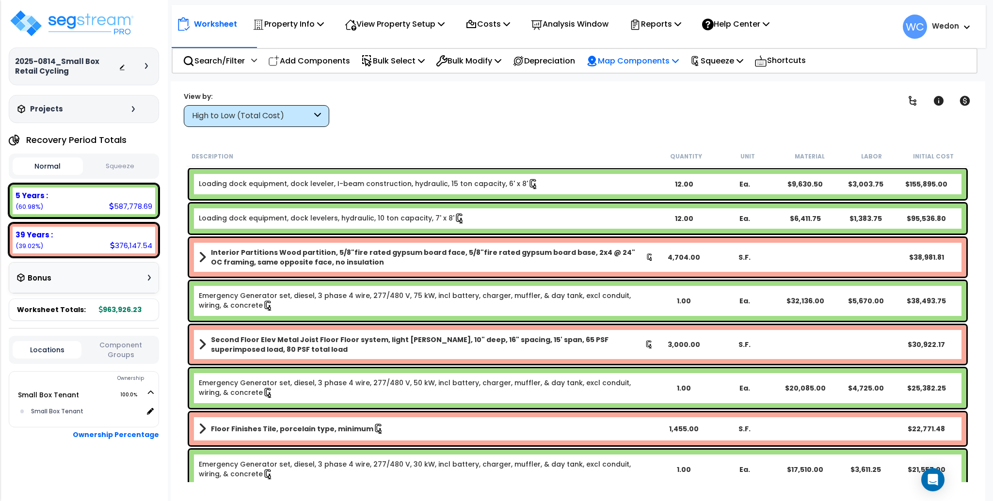
click at [674, 58] on p "Map Components" at bounding box center [632, 60] width 93 height 13
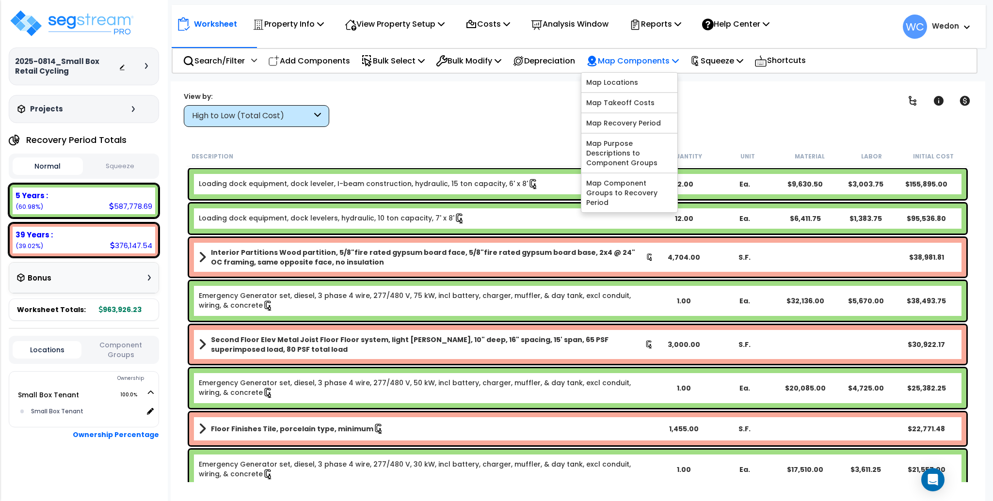
click at [674, 58] on p "Map Components" at bounding box center [632, 60] width 93 height 13
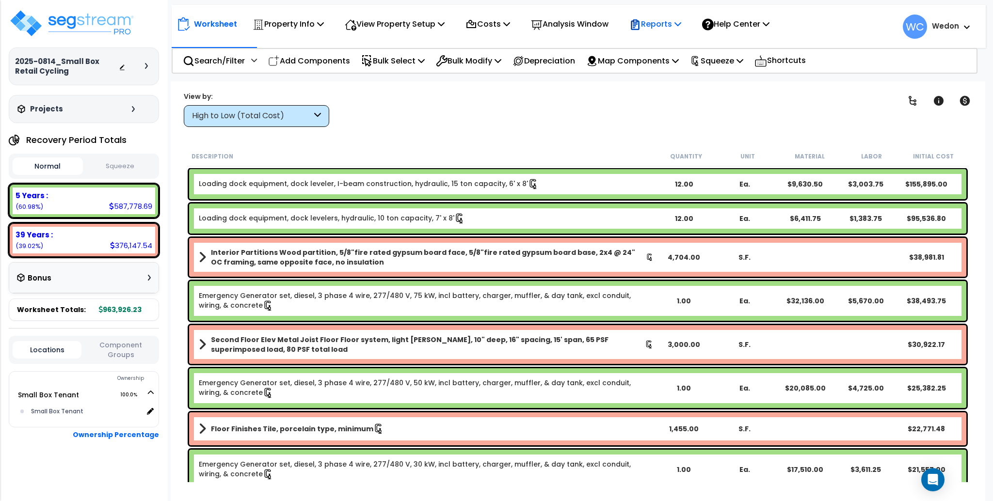
click at [660, 22] on p "Reports" at bounding box center [655, 23] width 52 height 13
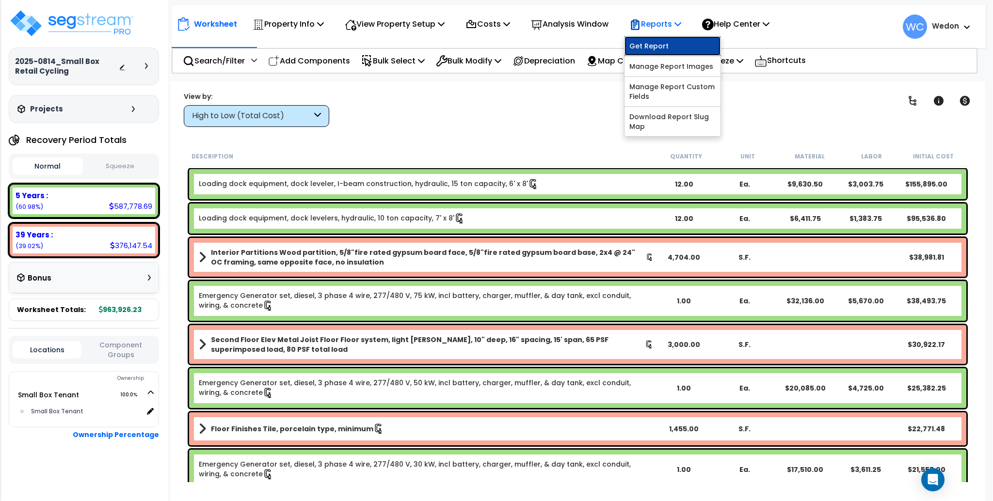
click at [681, 39] on link "Get Report" at bounding box center [672, 45] width 96 height 19
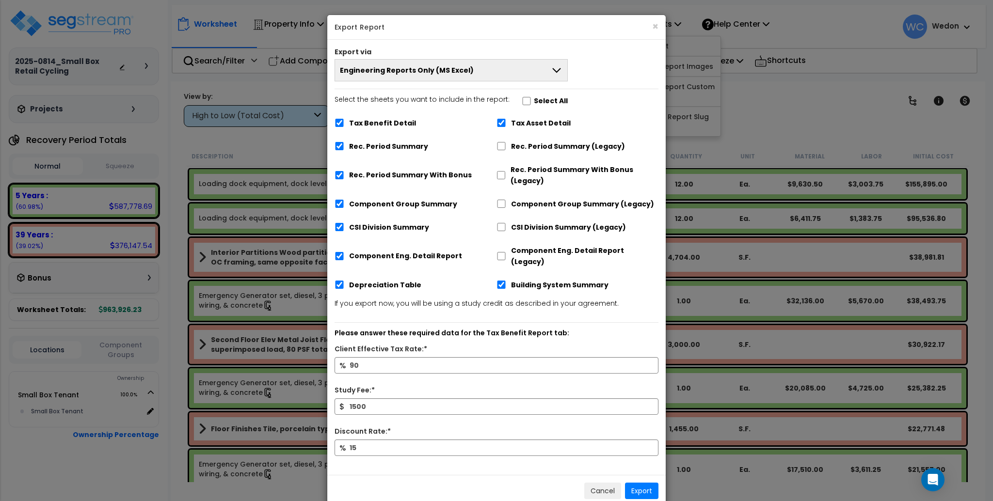
click at [558, 77] on button "Engineering Reports Only (MS Excel)" at bounding box center [450, 70] width 233 height 22
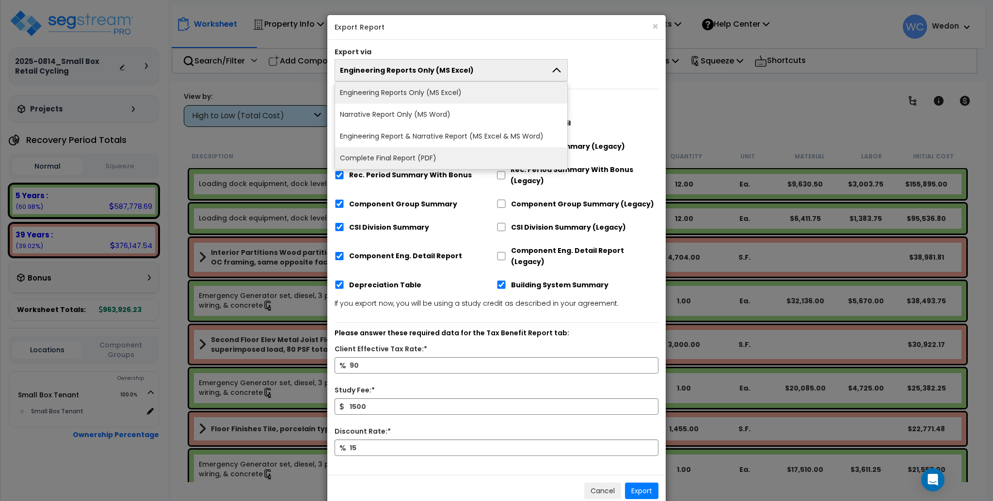
click at [451, 157] on li "Complete Final Report (PDF)" at bounding box center [451, 158] width 232 height 22
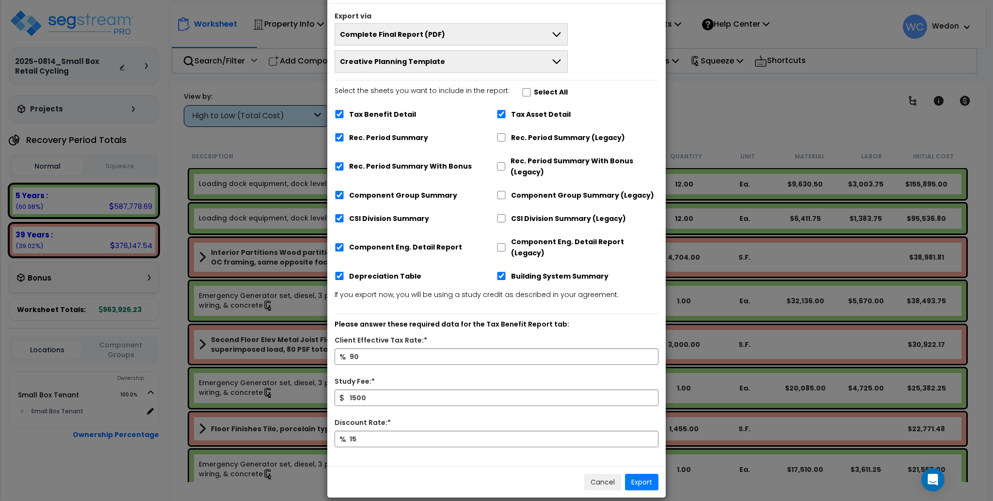
scroll to position [36, 0]
click at [636, 475] on button "Export" at bounding box center [641, 481] width 33 height 16
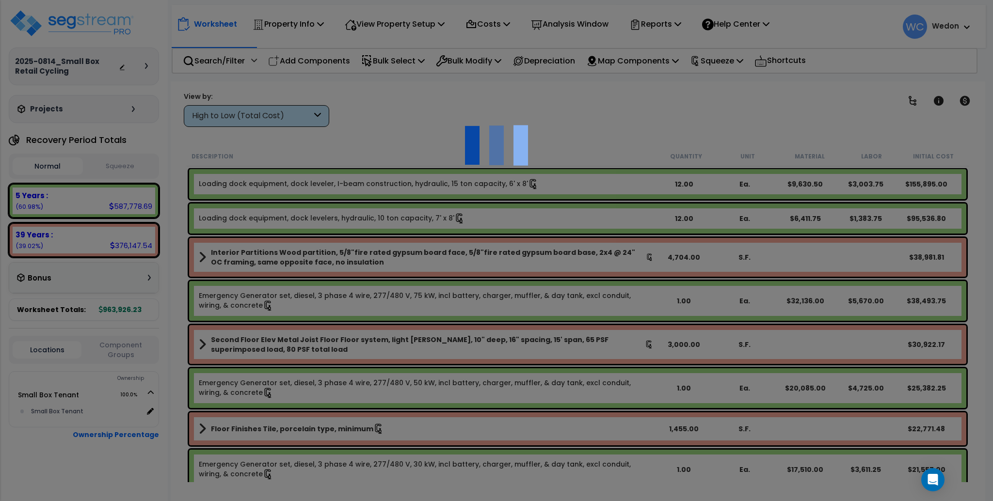
click at [681, 19] on div at bounding box center [496, 250] width 993 height 501
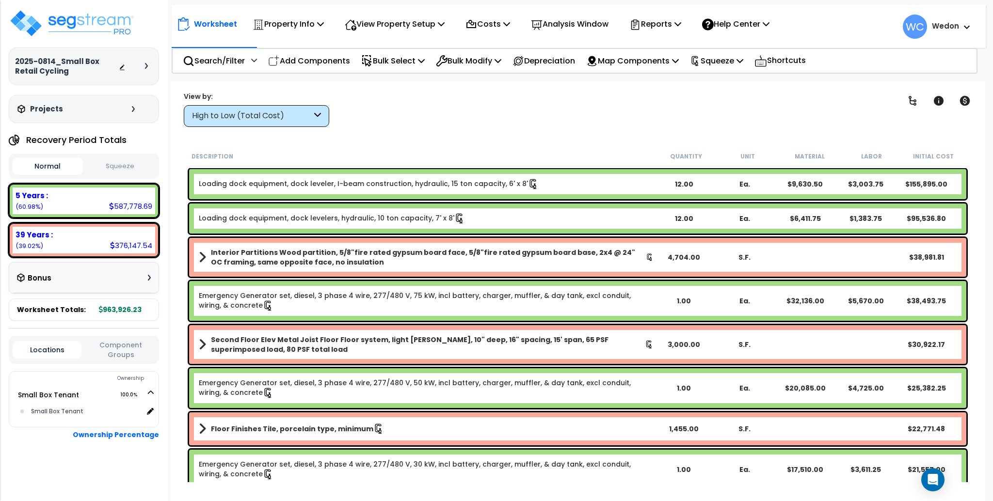
click at [289, 62] on p "Add Components" at bounding box center [309, 60] width 82 height 13
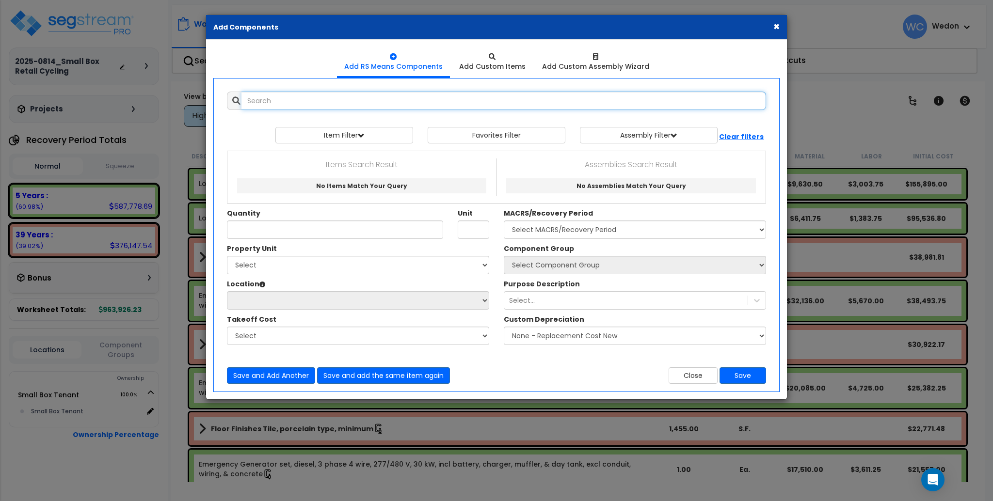
click at [363, 102] on input "text" at bounding box center [503, 101] width 524 height 18
type input "rad\\"
click at [328, 99] on input "text" at bounding box center [503, 101] width 524 height 18
click at [328, 98] on input "text" at bounding box center [503, 101] width 524 height 18
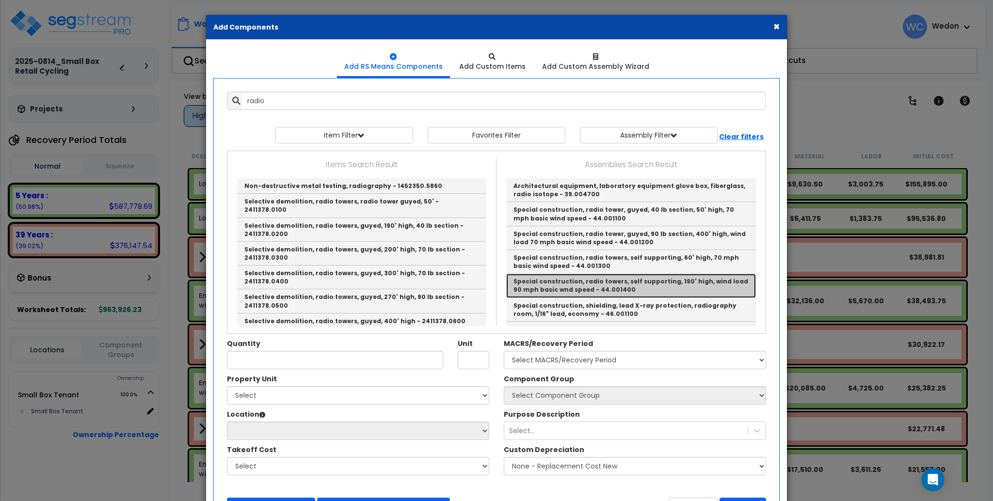
click at [654, 282] on link "Special construction, radio towers, self supporting, 190' high, wind load 90 mp…" at bounding box center [631, 286] width 250 height 24
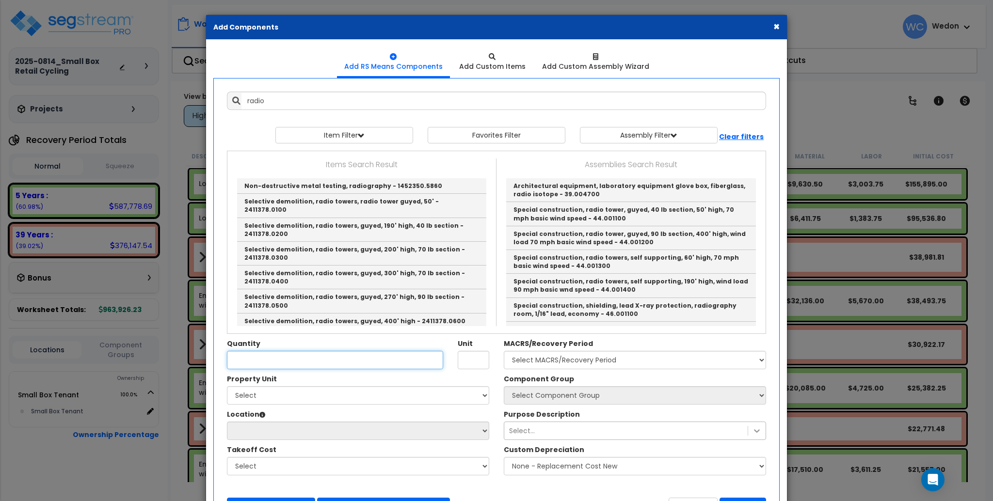
type input "Special construction, radio towers, self supporting, 190' high, wind load 90 mp…"
type input "Ea."
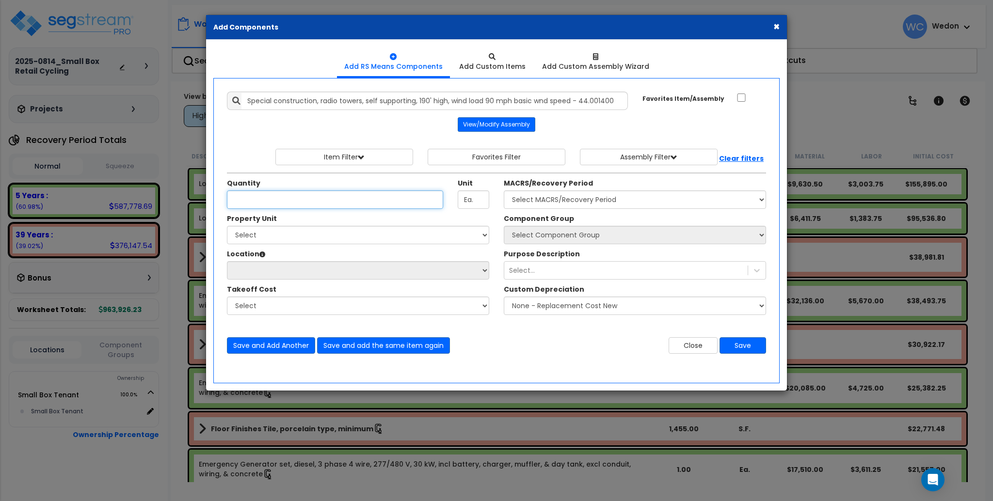
click at [374, 196] on input "Quantity" at bounding box center [335, 199] width 216 height 18
type input "1"
click at [655, 200] on select "Select MACRS/Recovery Period 5 Years - 57.0 - Distributive Trades & Services 5 …" at bounding box center [635, 199] width 262 height 18
select select "3668"
click at [504, 190] on select "Select MACRS/Recovery Period 5 Years - 57.0 - Distributive Trades & Services 5 …" at bounding box center [635, 199] width 262 height 18
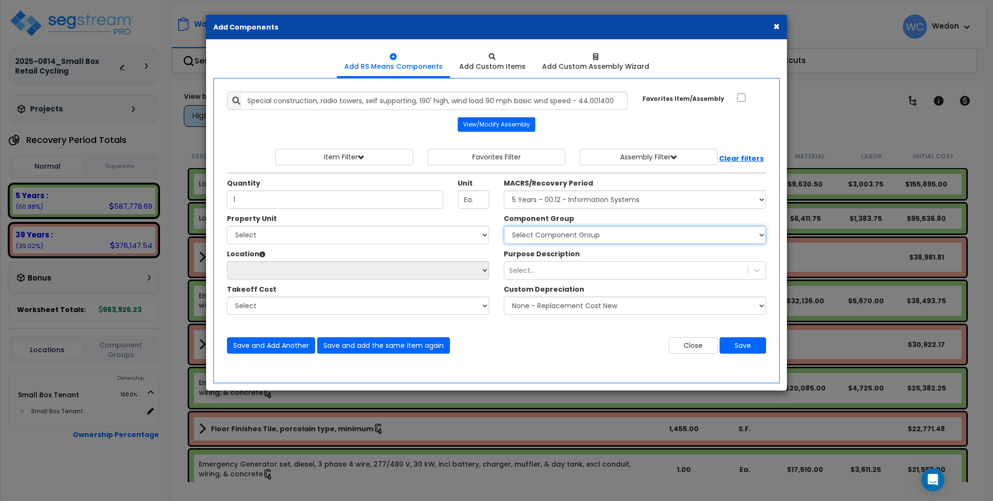
click at [568, 234] on select "Select Component Group 171.00 - ATM ELECTRICAL 170.00 - ATM EQUIPMENT 172.00 - …" at bounding box center [635, 235] width 262 height 18
click at [579, 236] on select "Select Component Group 171.00 - ATM ELECTRICAL 170.00 - ATM EQUIPMENT 172.00 - …" at bounding box center [635, 235] width 262 height 18
click at [578, 234] on select "Select Component Group 171.00 - ATM ELECTRICAL 170.00 - ATM EQUIPMENT 172.00 - …" at bounding box center [635, 235] width 262 height 18
click at [599, 231] on select "Select Component Group 171.00 - ATM ELECTRICAL 170.00 - ATM EQUIPMENT 172.00 - …" at bounding box center [635, 235] width 262 height 18
click at [600, 237] on select "Select Component Group 171.00 - ATM ELECTRICAL 170.00 - ATM EQUIPMENT 172.00 - …" at bounding box center [635, 235] width 262 height 18
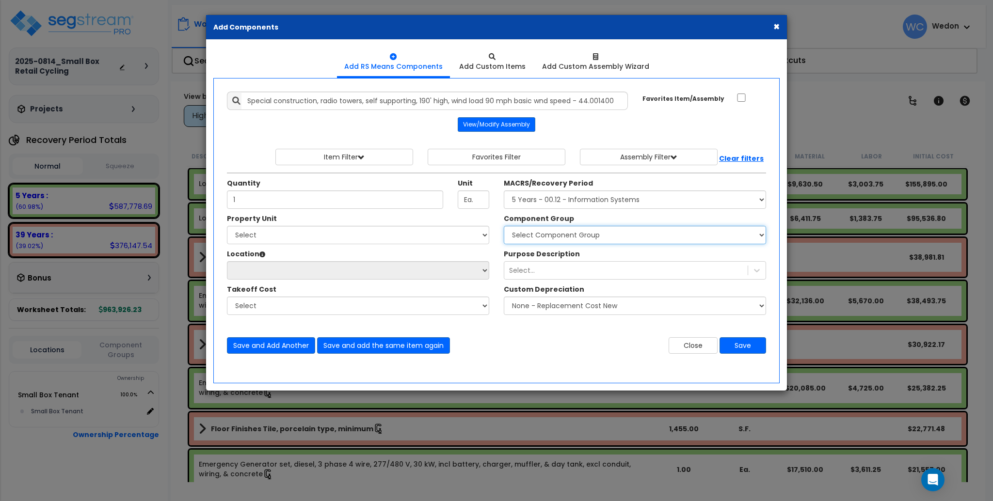
click at [566, 236] on select "Select Component Group 171.00 - ATM ELECTRICAL 170.00 - ATM EQUIPMENT 172.00 - …" at bounding box center [635, 235] width 262 height 18
click at [430, 225] on div "Property Unit" at bounding box center [358, 220] width 262 height 12
click at [593, 196] on select "Select MACRS/Recovery Period 5 Years - 57.0 - Distributive Trades & Services 5 …" at bounding box center [635, 199] width 262 height 18
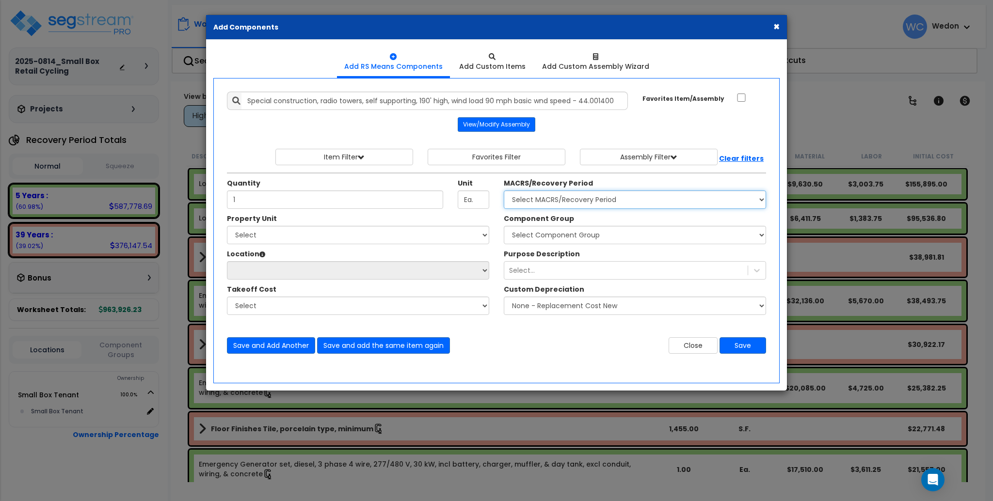
click at [504, 190] on select "Select MACRS/Recovery Period 5 Years - 57.0 - Distributive Trades & Services 5 …" at bounding box center [635, 199] width 262 height 18
click at [582, 192] on select "Select MACRS/Recovery Period 5 Years - 57.0 - Distributive Trades & Services 5 …" at bounding box center [635, 199] width 262 height 18
click at [504, 190] on select "Select MACRS/Recovery Period 5 Years - 57.0 - Distributive Trades & Services 5 …" at bounding box center [635, 199] width 262 height 18
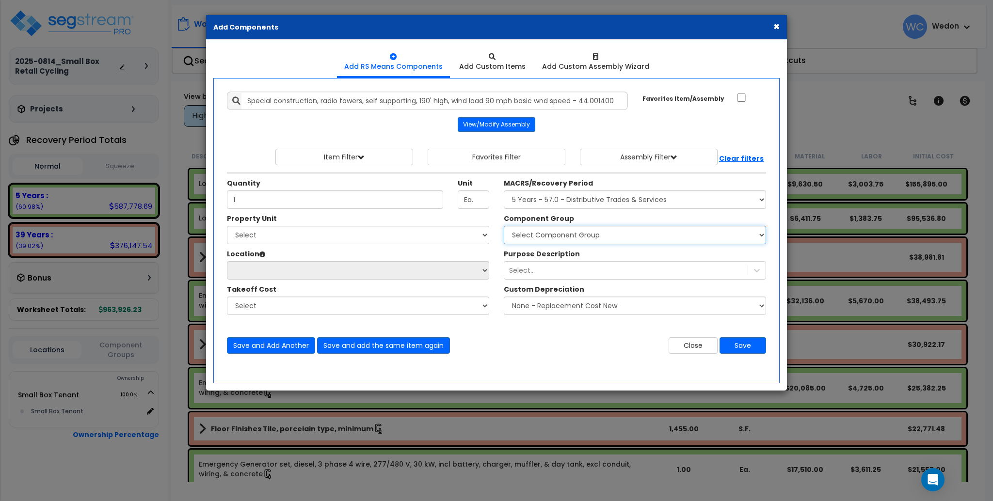
click at [568, 236] on select "Select Component Group 264.00 - KITCHEN PLUMBING 286.00 - LAUNDRY ELECTRICAL 28…" at bounding box center [635, 235] width 262 height 18
click at [617, 239] on select "Select Component Group 264.00 - KITCHEN PLUMBING 286.00 - LAUNDRY ELECTRICAL 28…" at bounding box center [635, 235] width 262 height 18
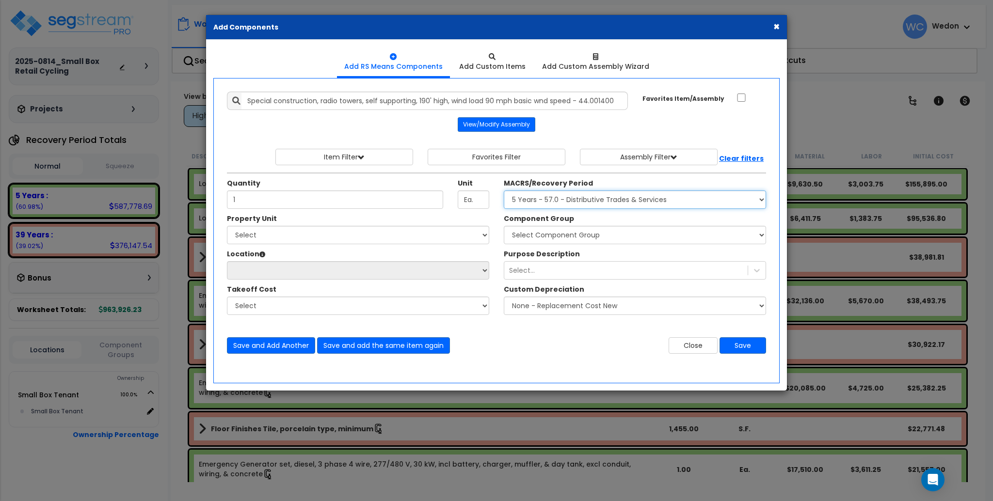
click at [563, 199] on select "Select MACRS/Recovery Period 5 Years - 57.0 - Distributive Trades & Services 5 …" at bounding box center [635, 199] width 262 height 18
click at [504, 190] on select "Select MACRS/Recovery Period 5 Years - 57.0 - Distributive Trades & Services 5 …" at bounding box center [635, 199] width 262 height 18
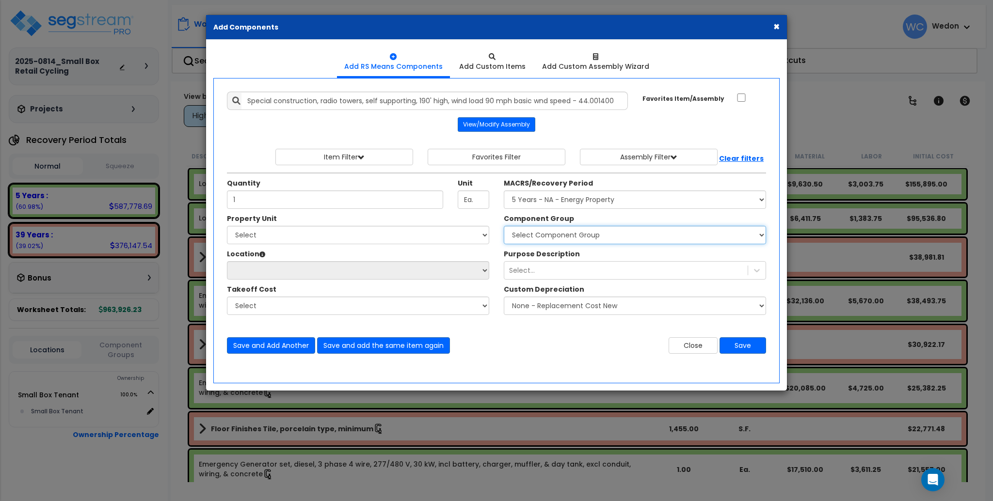
click at [616, 242] on select "Select Component Group 264.00 - KITCHEN PLUMBING 286.00 - LAUNDRY ELECTRICAL 28…" at bounding box center [635, 235] width 262 height 18
click at [572, 237] on select "Select Component Group 304.00 - PHOTOVOLTAIC SYSTEM 305.00 - PHOTOVOLTAIC SYSTE…" at bounding box center [635, 235] width 262 height 18
click at [693, 347] on button "Close" at bounding box center [692, 345] width 49 height 16
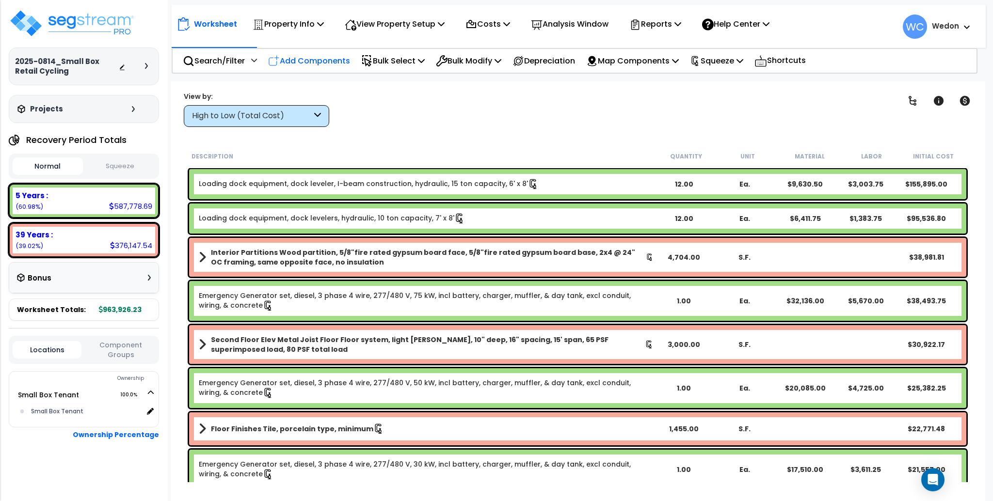
click at [303, 61] on p "Add Components" at bounding box center [309, 60] width 82 height 13
click at [0, 0] on ul "Add RS Means Components Add Custom Items Add Custom Assembly Wizard" at bounding box center [0, 0] width 0 height 0
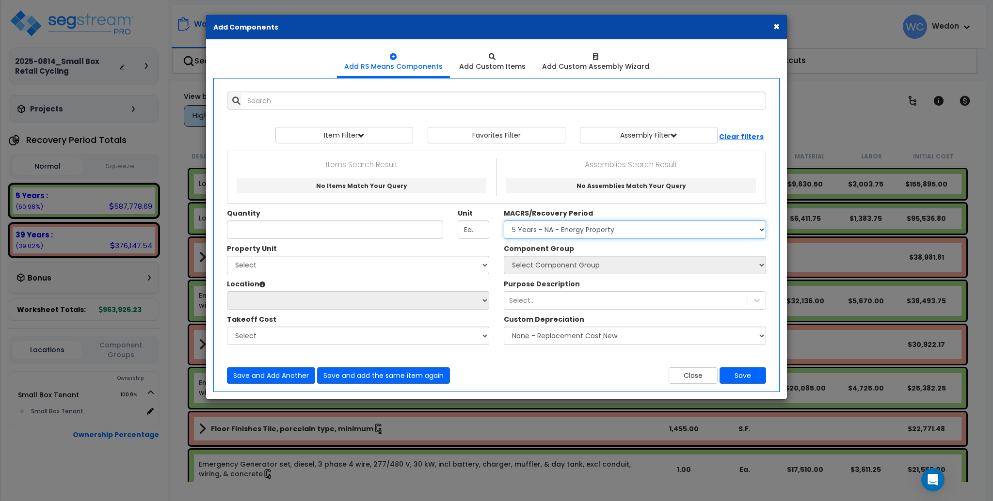
click at [614, 228] on select "Select MACRS/Recovery Period 5 Years - 57.0 - Distributive Trades & Services 5 …" at bounding box center [635, 230] width 262 height 18
click at [349, 322] on div "Takeoff Cost" at bounding box center [358, 321] width 262 height 12
click at [573, 227] on select "Select MACRS/Recovery Period 5 Years - 57.0 - Distributive Trades & Services 5 …" at bounding box center [635, 230] width 262 height 18
select select "3668"
click at [504, 221] on select "Select MACRS/Recovery Period 5 Years - 57.0 - Distributive Trades & Services 5 …" at bounding box center [635, 230] width 262 height 18
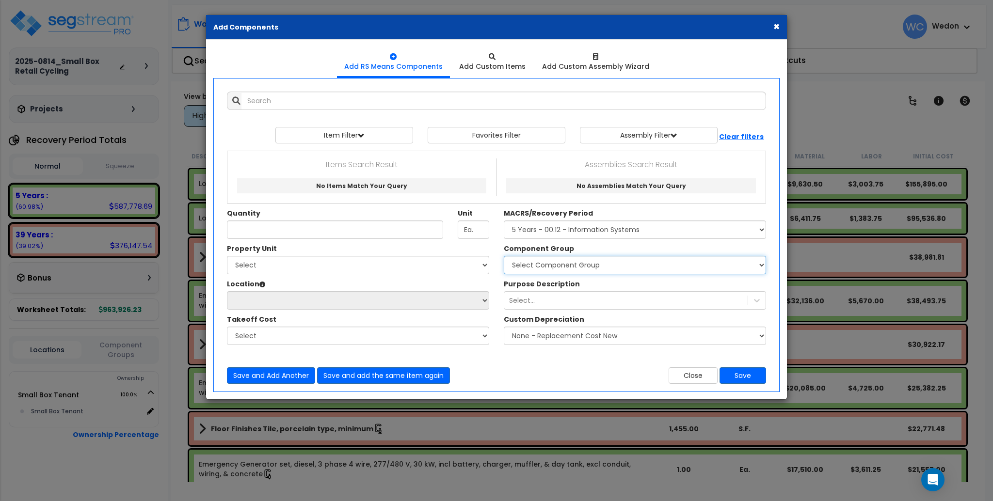
click at [582, 268] on select "Select Component Group 171.00 - ATM ELECTRICAL 170.00 - ATM EQUIPMENT 172.00 - …" at bounding box center [635, 265] width 262 height 18
click at [504, 256] on select "Select Component Group 171.00 - ATM ELECTRICAL 170.00 - ATM EQUIPMENT 172.00 - …" at bounding box center [635, 265] width 262 height 18
click at [604, 264] on select "Select Component Group 171.00 - ATM ELECTRICAL 170.00 - ATM EQUIPMENT 172.00 - …" at bounding box center [635, 265] width 262 height 18
drag, startPoint x: 460, startPoint y: 37, endPoint x: 464, endPoint y: 29, distance: 8.5
click at [460, 37] on div "× Add Components" at bounding box center [496, 27] width 581 height 25
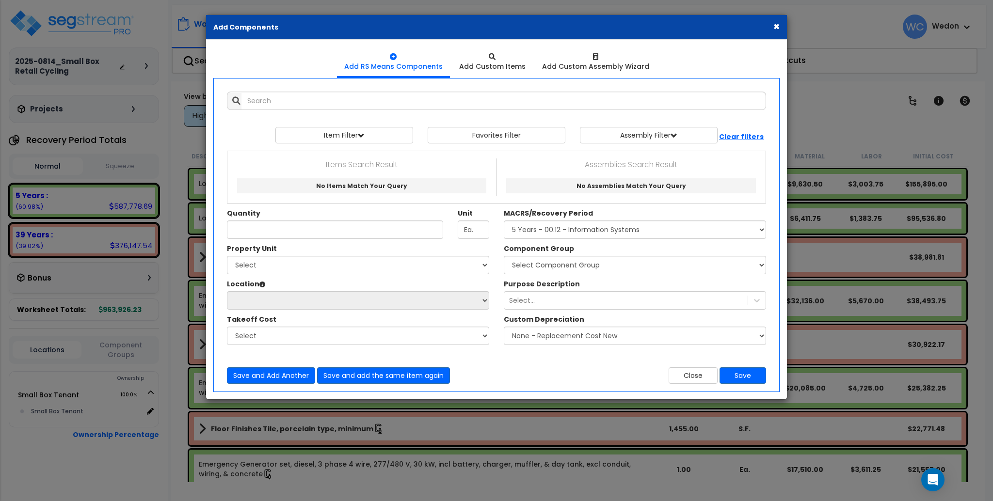
drag, startPoint x: 774, startPoint y: 25, endPoint x: 878, endPoint y: 4, distance: 105.8
click at [774, 25] on button "×" at bounding box center [776, 26] width 6 height 10
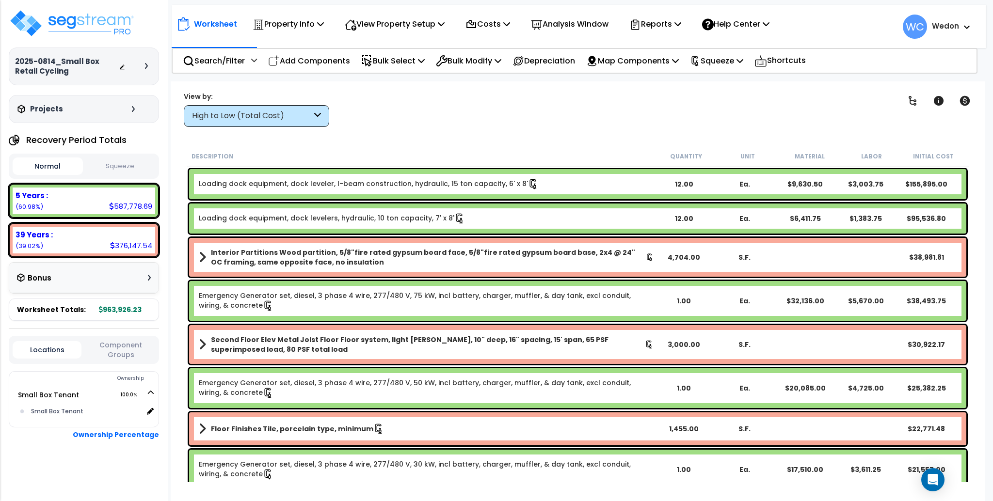
click at [284, 120] on div "High to Low (Total Cost)" at bounding box center [252, 115] width 120 height 11
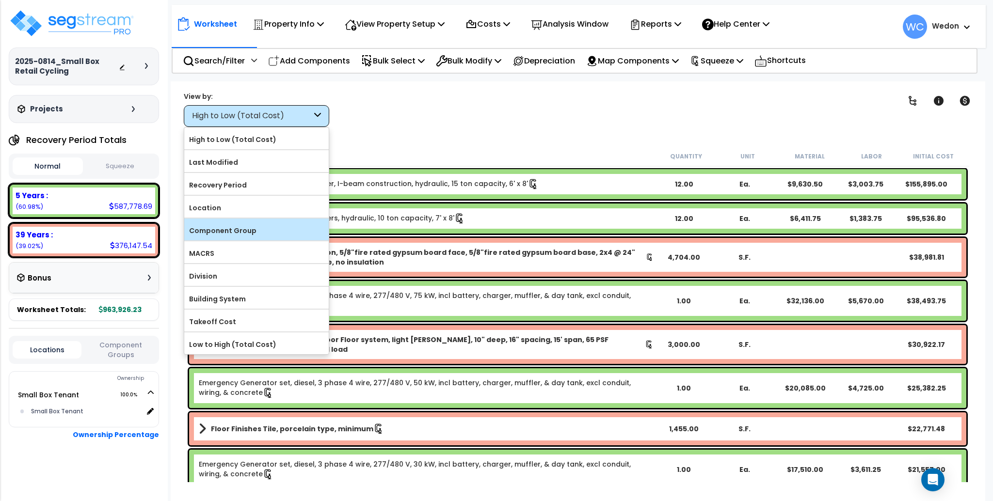
click at [265, 227] on label "Component Group" at bounding box center [256, 230] width 144 height 15
click at [0, 0] on input "Component Group" at bounding box center [0, 0] width 0 height 0
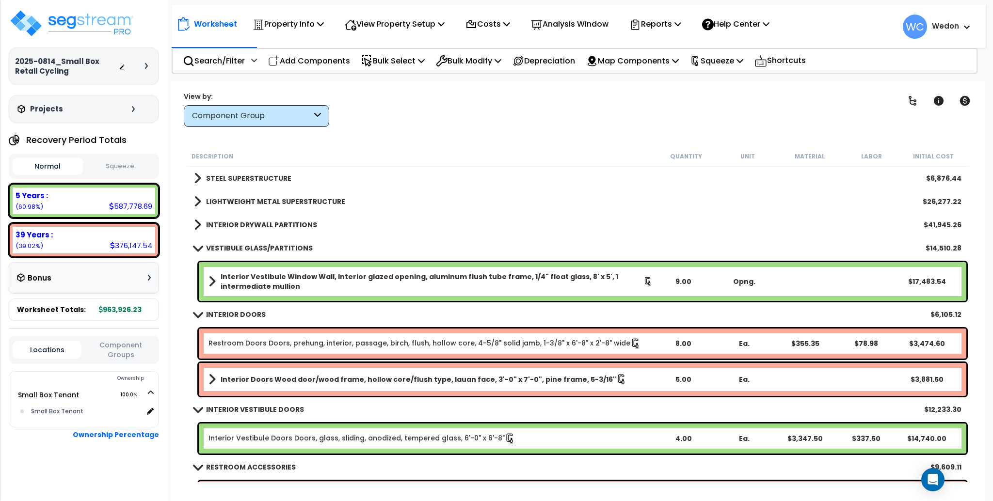
click at [423, 105] on div "Clear Filters" at bounding box center [611, 109] width 540 height 36
click at [223, 222] on b "INTERIOR DRYWALL PARTITIONS" at bounding box center [261, 225] width 111 height 10
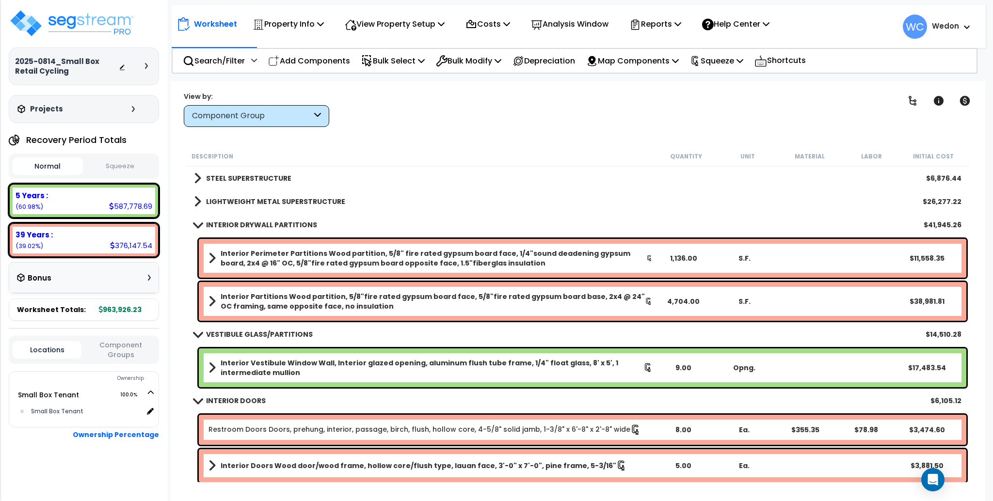
click at [221, 193] on div "LIGHTWEIGHT METAL SUPERSTRUCTURE $26,277.22" at bounding box center [577, 201] width 777 height 23
click at [231, 174] on b "STEEL SUPERSTRUCTURE" at bounding box center [248, 178] width 85 height 10
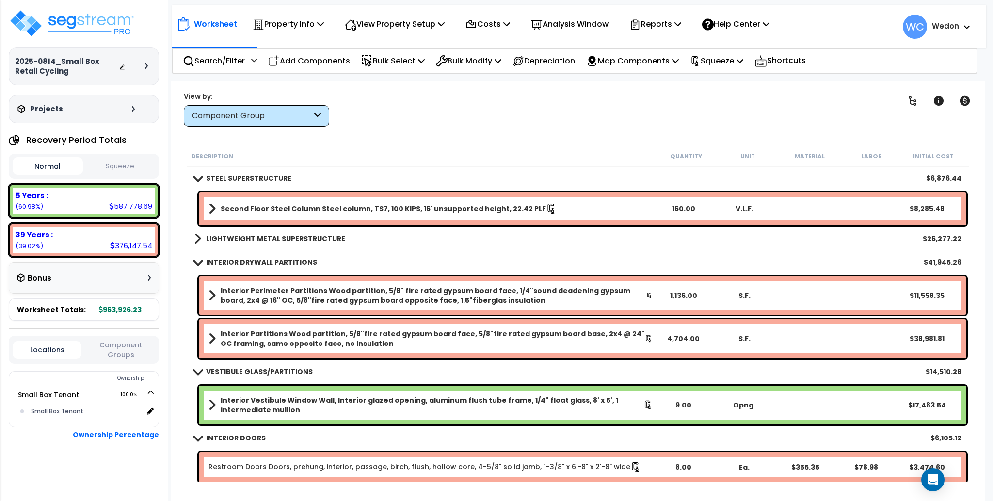
click at [229, 238] on b "LIGHTWEIGHT METAL SUPERSTRUCTURE" at bounding box center [275, 239] width 139 height 10
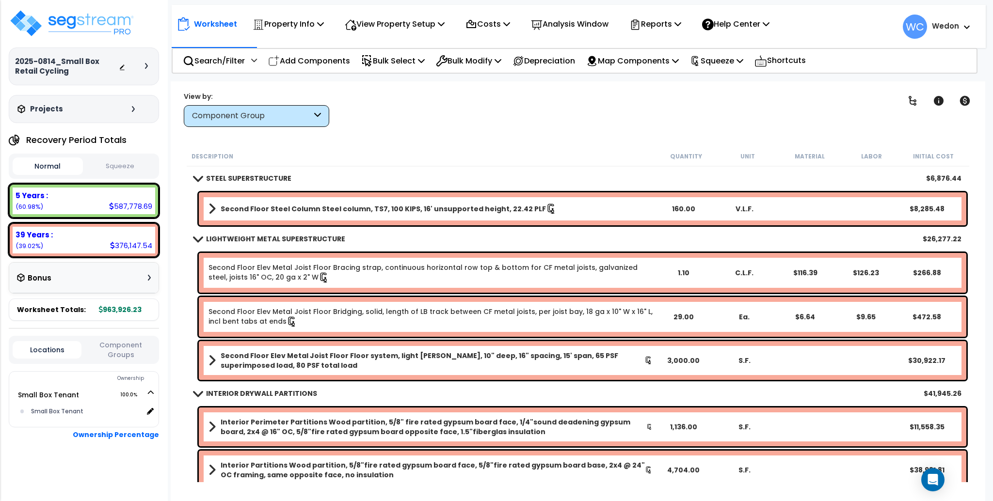
click at [419, 124] on div "Clear Filters" at bounding box center [611, 109] width 540 height 36
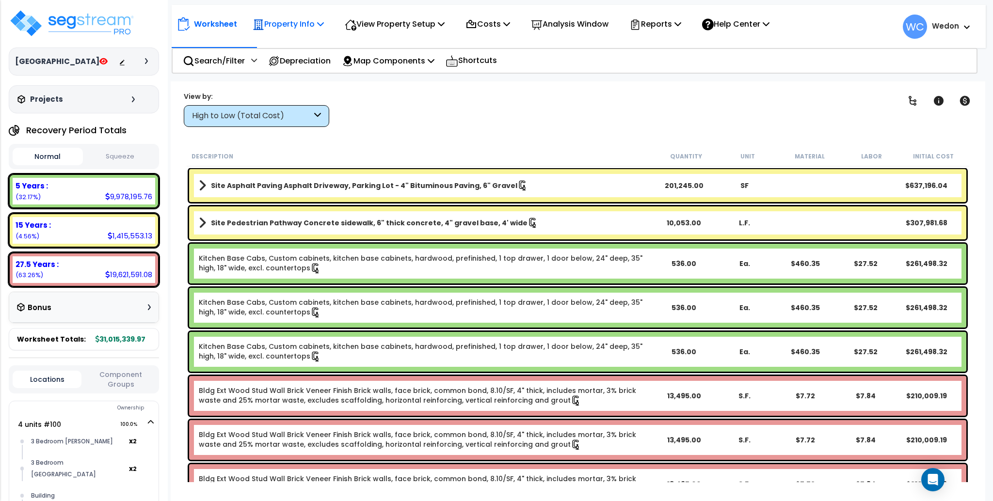
click at [319, 25] on icon at bounding box center [320, 24] width 7 height 8
click at [324, 25] on p "View Property Setup" at bounding box center [287, 23] width 71 height 13
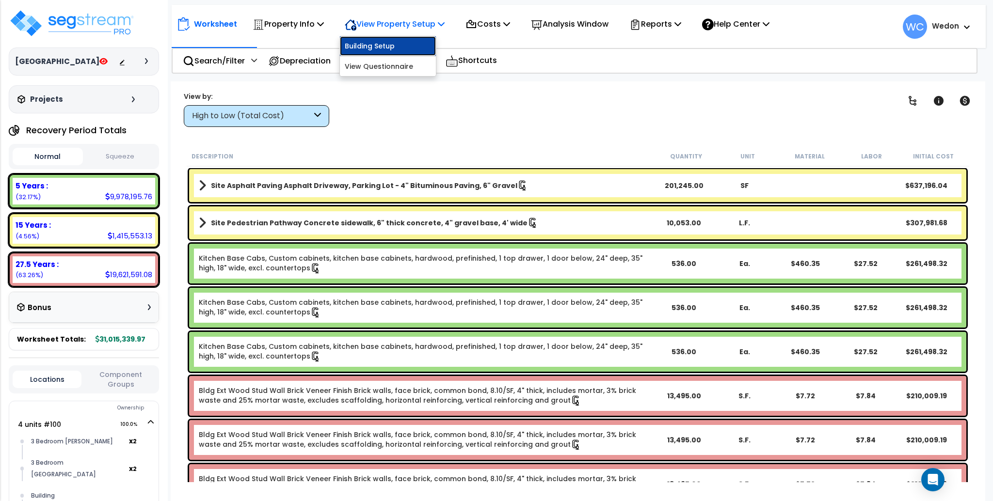
click at [400, 43] on link "Building Setup" at bounding box center [388, 45] width 96 height 19
click at [324, 21] on p "View Property Setup" at bounding box center [287, 23] width 71 height 13
click at [416, 66] on link "View Questionnaire" at bounding box center [388, 66] width 96 height 19
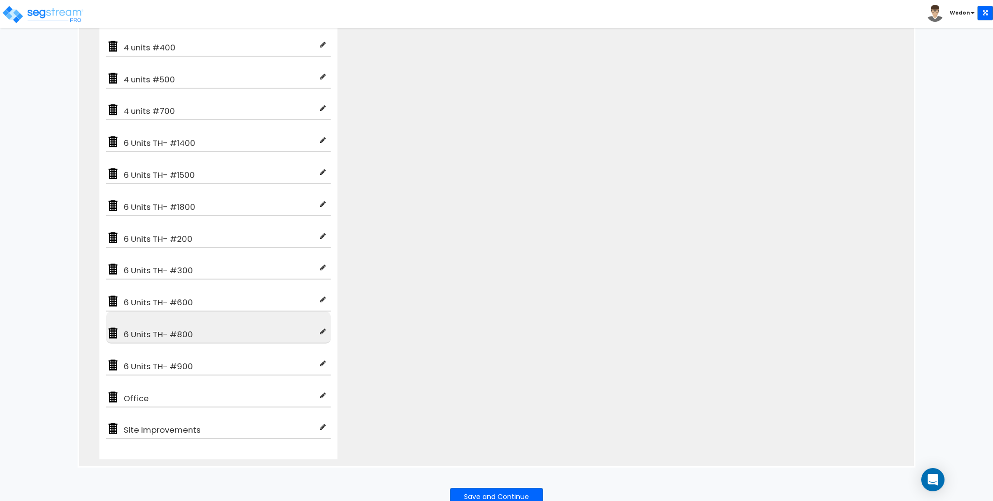
scroll to position [347, 0]
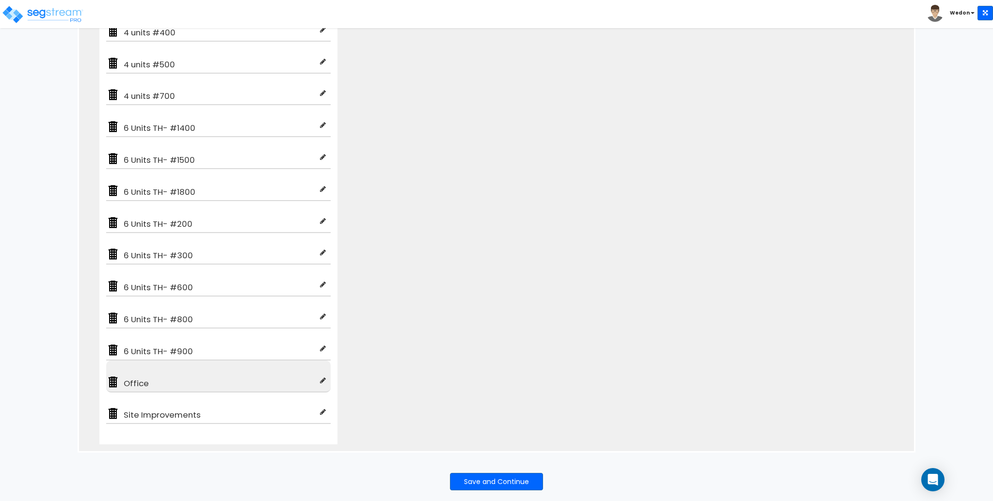
click at [136, 378] on span "Office" at bounding box center [220, 384] width 200 height 12
click at [583, 265] on div "12 Unit - #1100 12 Unit - #1200 12 Unit - #1600 4 units #100 4 units #1000 4 un…" at bounding box center [496, 112] width 835 height 678
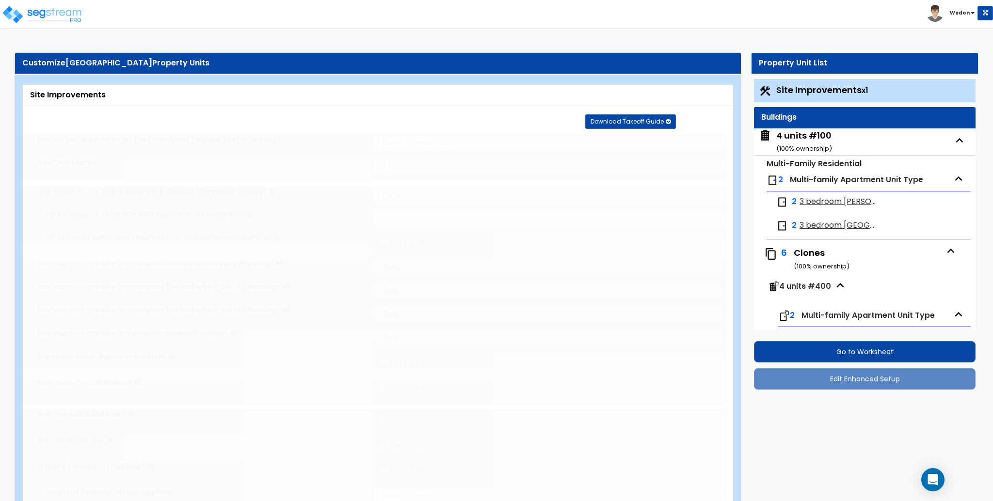
type input "13.2"
select select "1"
type input "35"
radio input "true"
select select "1"
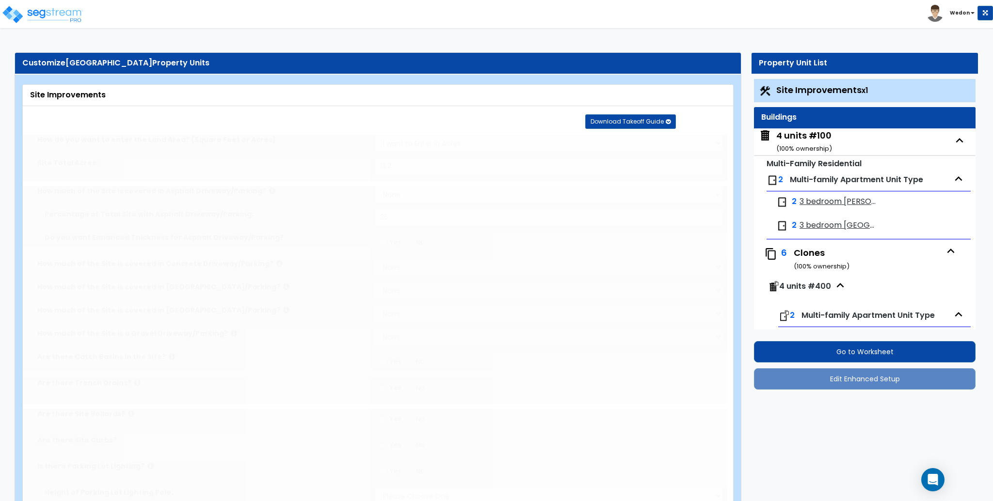
select select "1"
type input "15"
radio input "true"
type input "10"
radio input "true"
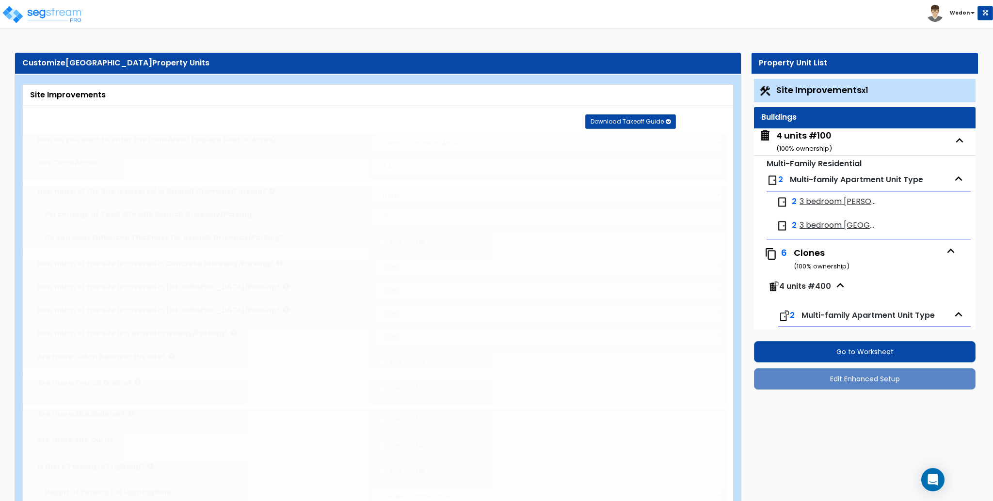
select select "1"
type input "205"
radio input "true"
select select "1"
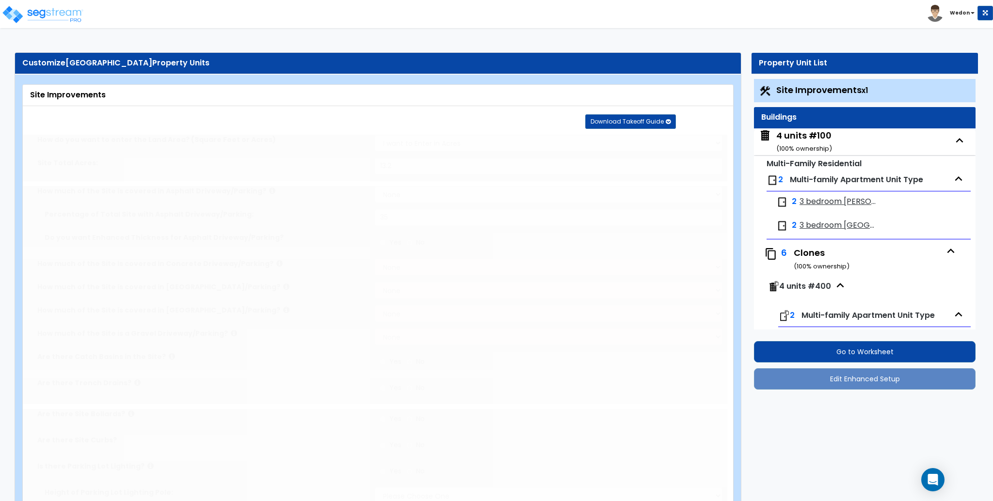
select select "1"
radio input "true"
select select "1"
type input "3"
type input "30"
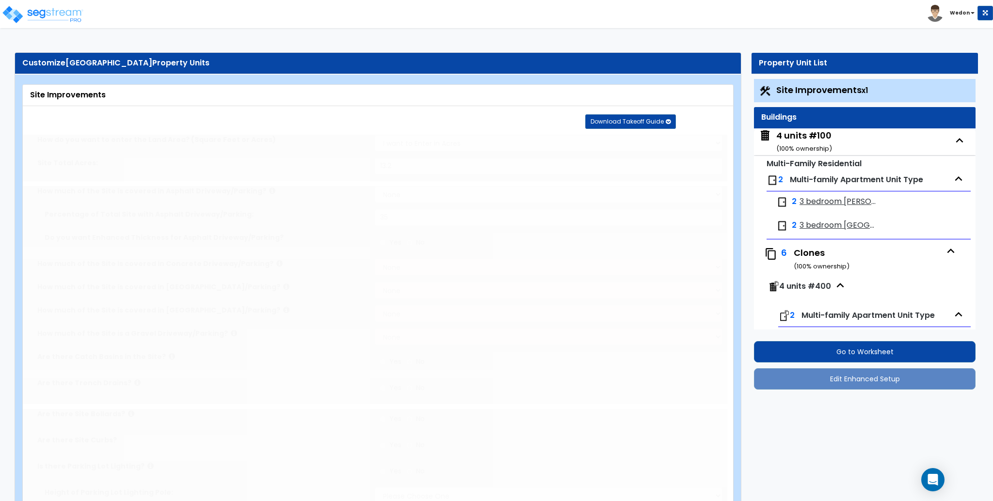
radio input "true"
select select "4"
type input "250"
radio input "true"
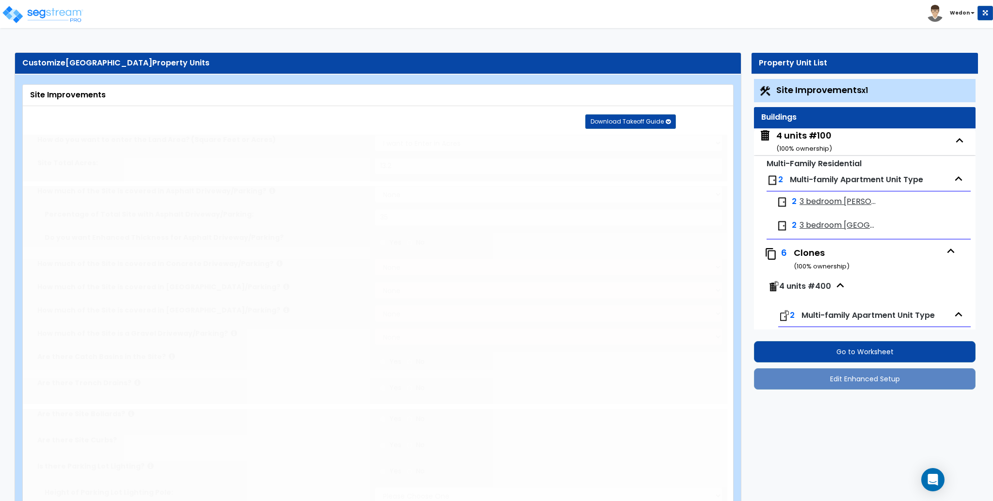
type input "200"
radio input "true"
select select "2"
select select "4"
type input "2"
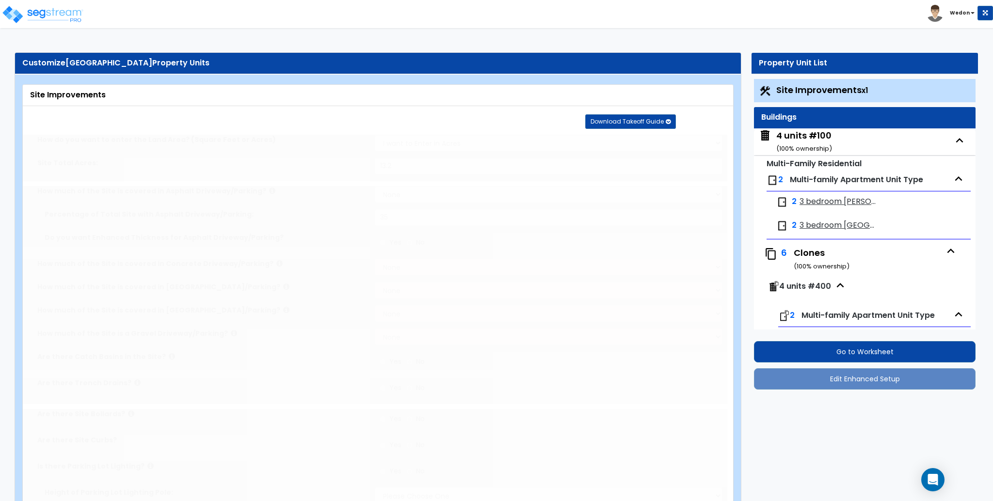
select select "2"
type input "2"
radio input "true"
select select "2"
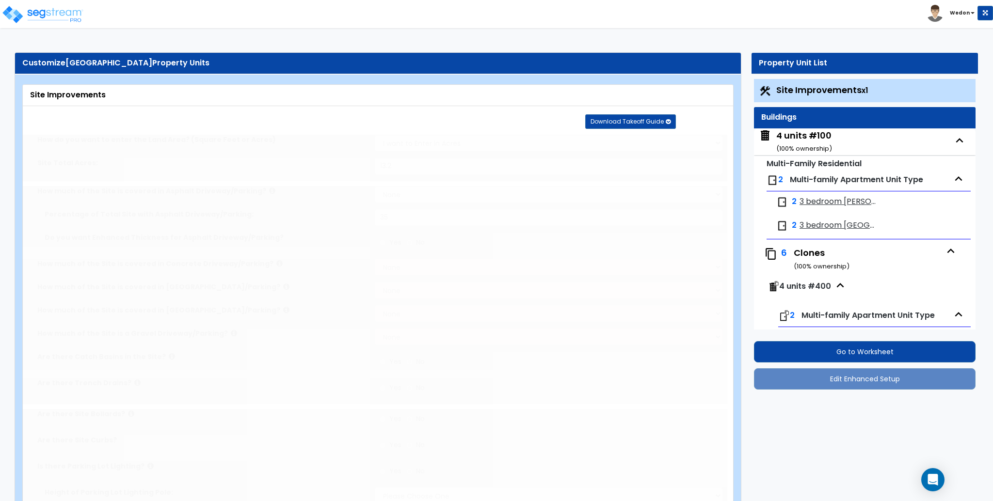
select select "3"
select select "2"
radio input "true"
type input "2"
radio input "true"
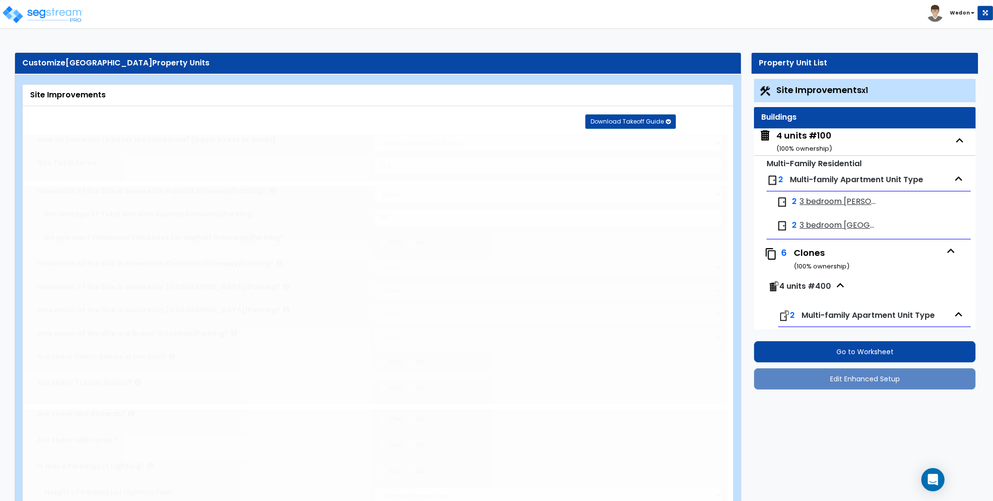
select select "1"
type input "10"
radio input "true"
select select "1"
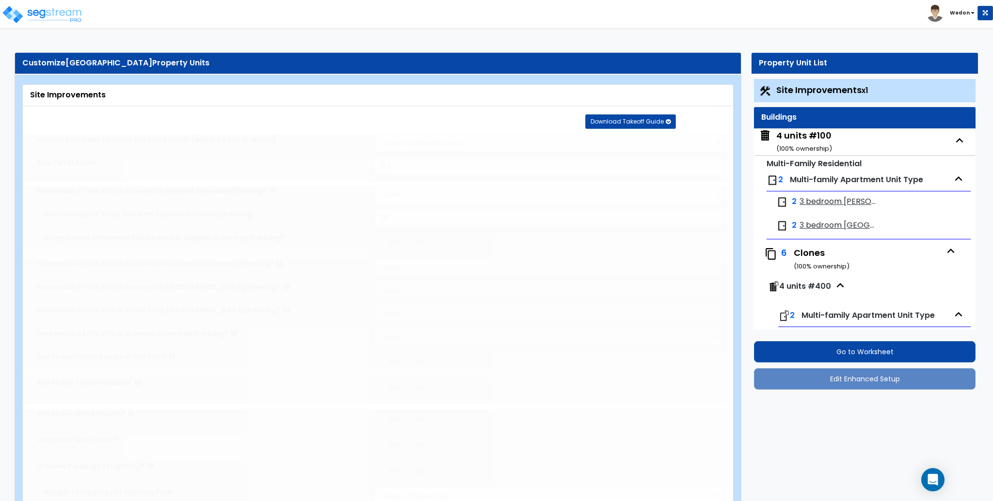
type input "5"
radio input "true"
select select "1"
radio input "true"
select select "1"
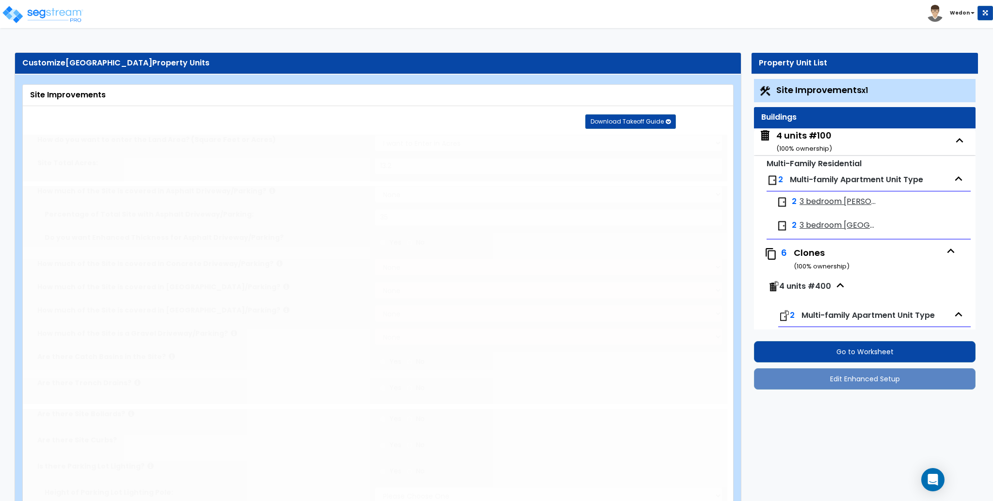
select select "1"
type input "3200"
type input "800"
type input "4"
select select "2"
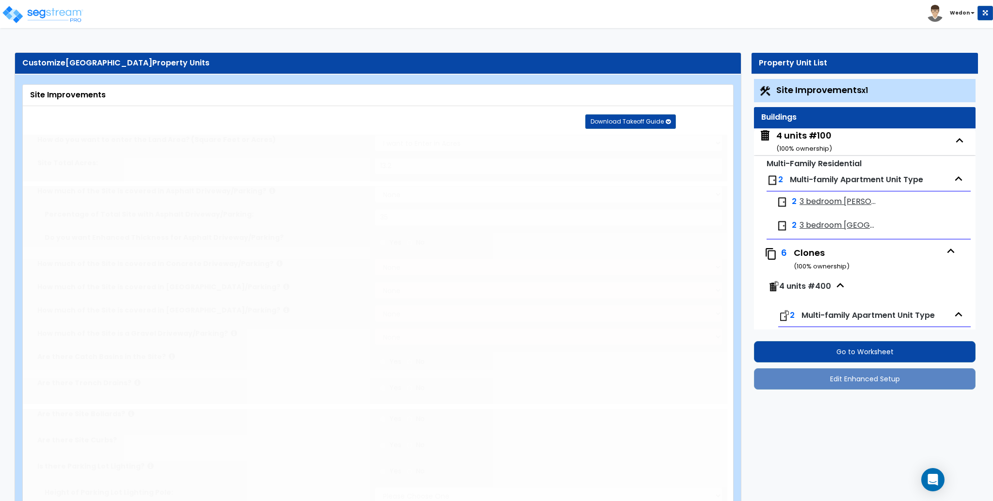
radio input "true"
type input "3"
radio input "true"
select select "1"
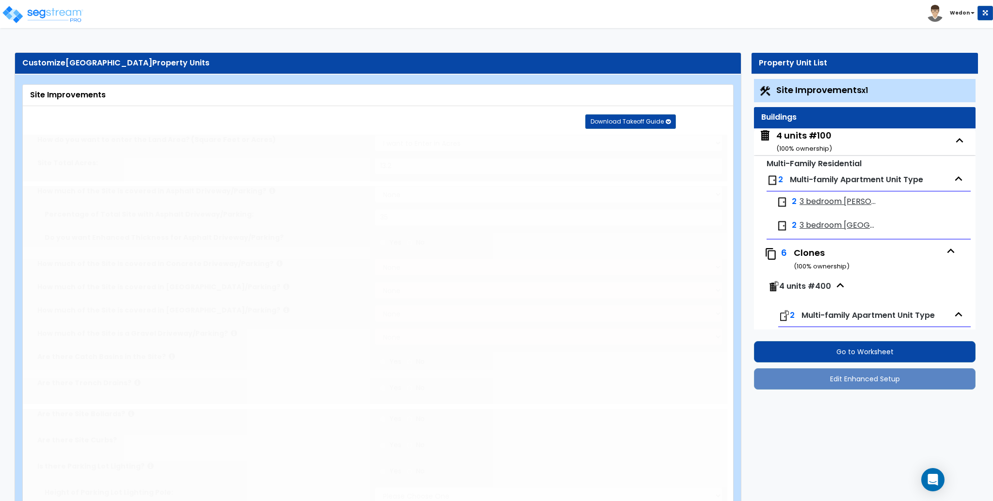
type input "6"
type input "10"
select select "3"
select select "1"
select select "2"
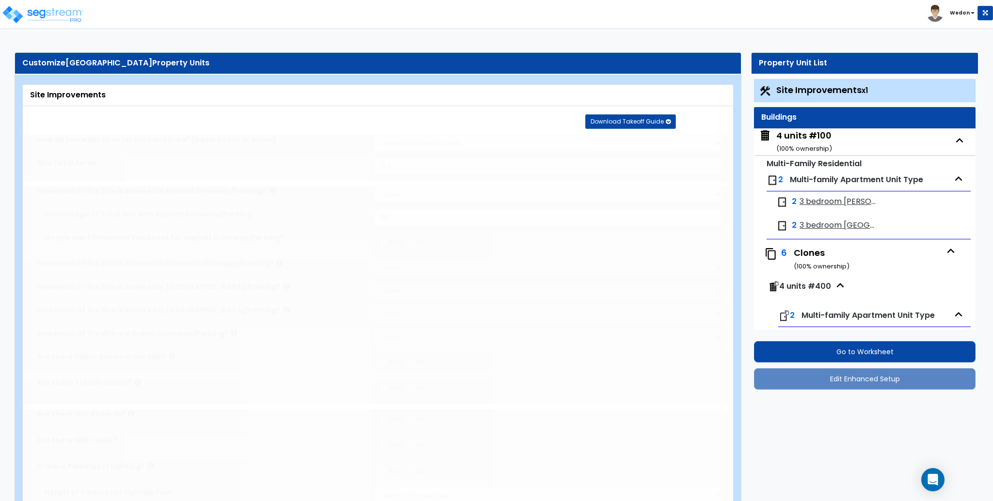
type input "2"
radio input "true"
type input "10"
